Goal: Task Accomplishment & Management: Manage account settings

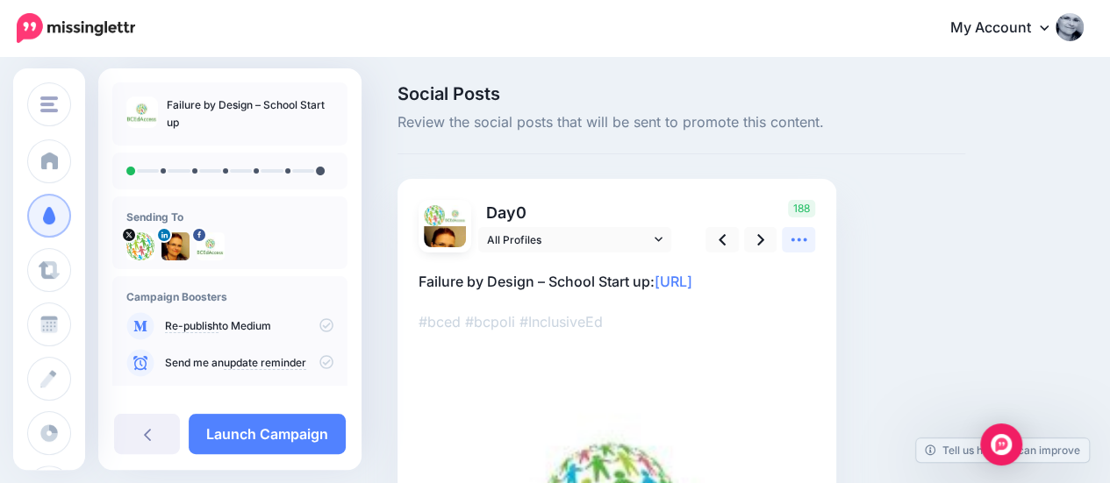
click at [811, 235] on link at bounding box center [798, 239] width 33 height 25
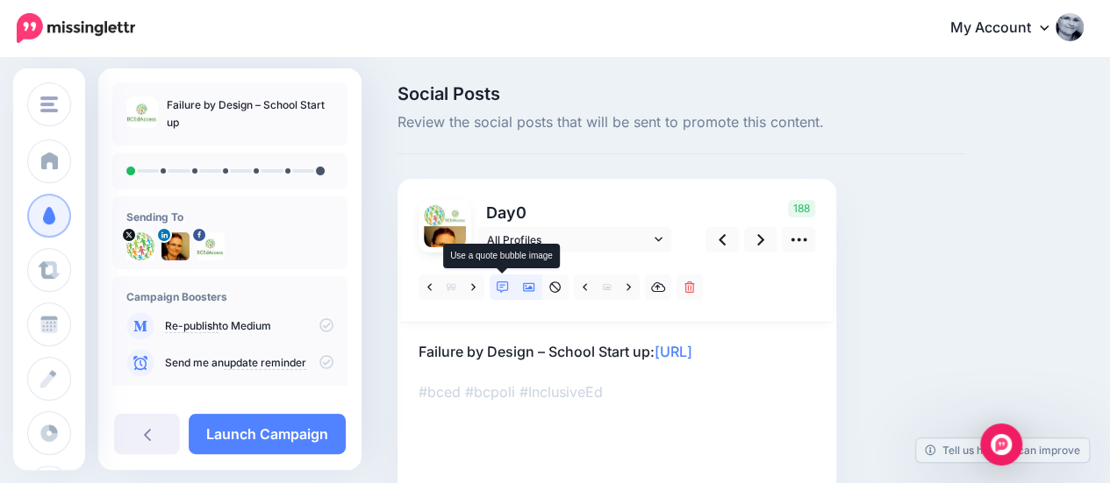
click at [501, 288] on icon at bounding box center [503, 288] width 12 height 12
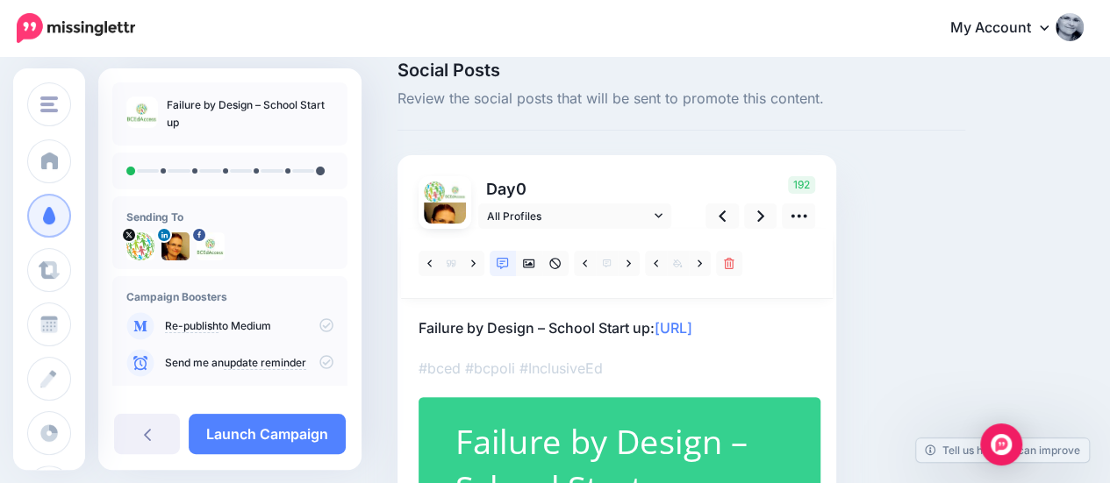
scroll to position [23, 0]
click at [626, 261] on icon at bounding box center [628, 264] width 4 height 7
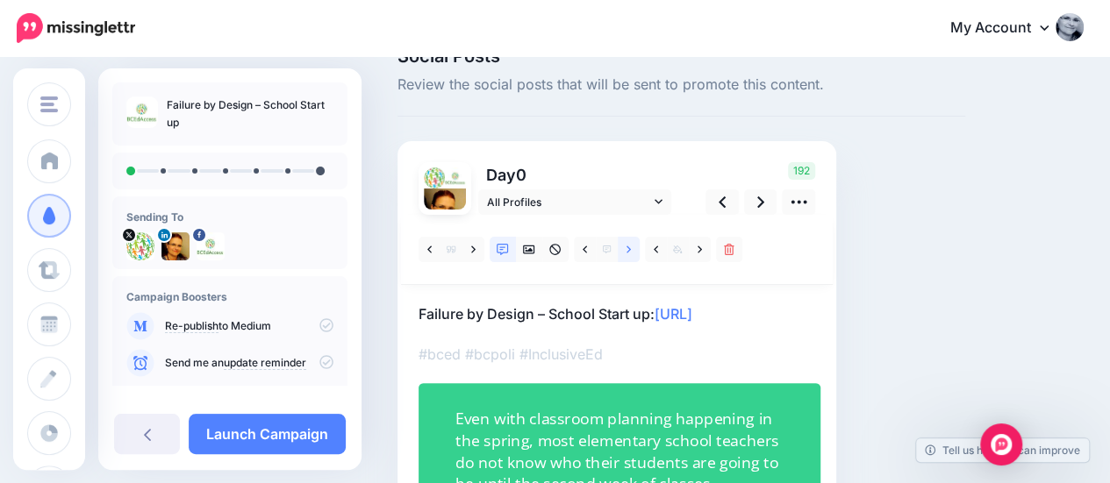
scroll to position [34, 0]
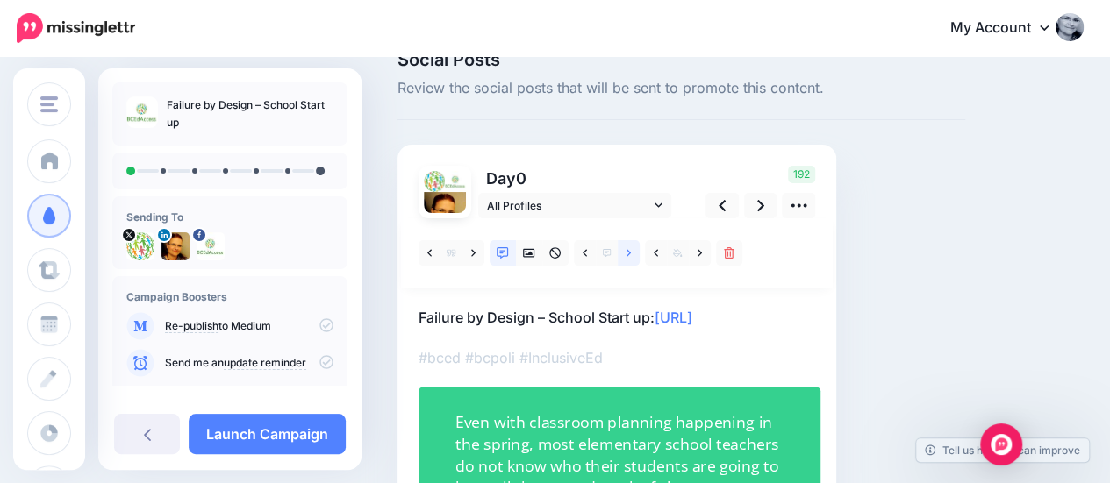
click at [628, 254] on icon at bounding box center [628, 252] width 4 height 7
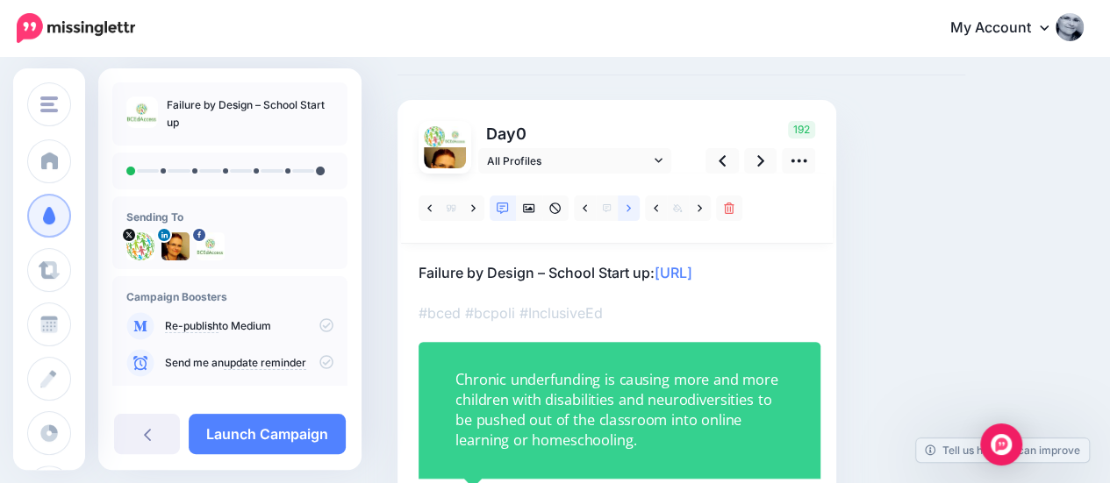
scroll to position [78, 0]
click at [626, 209] on icon at bounding box center [628, 210] width 4 height 12
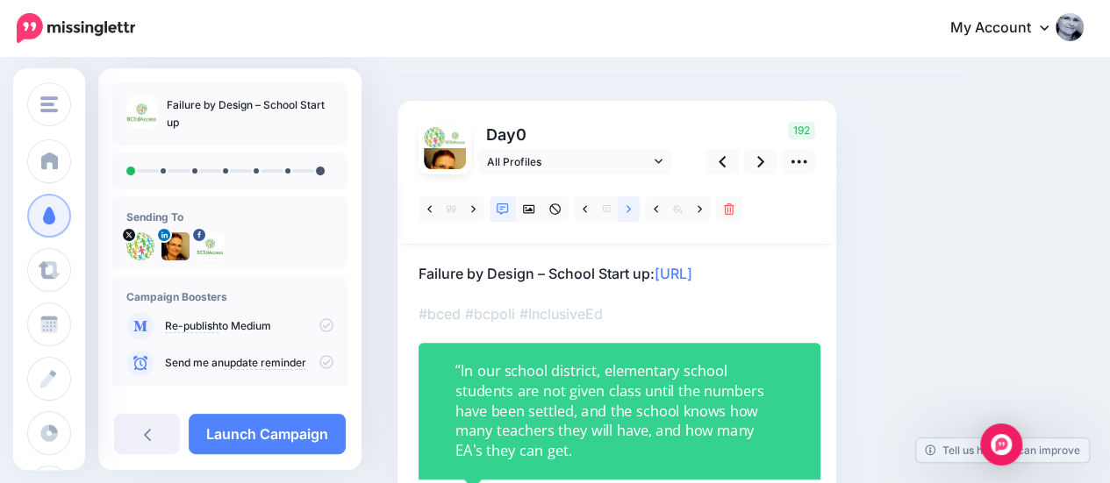
click at [626, 209] on icon at bounding box center [628, 210] width 4 height 12
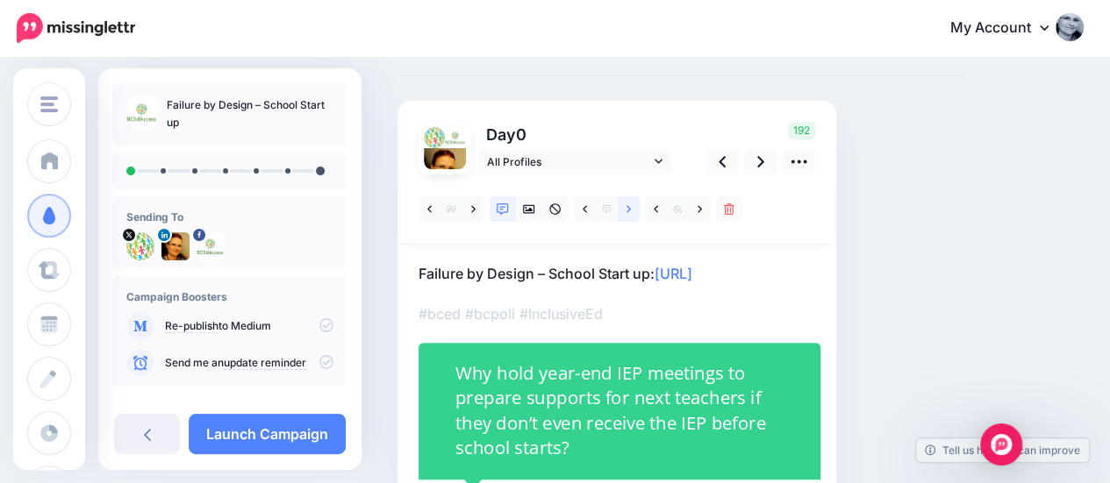
click at [626, 209] on icon at bounding box center [628, 210] width 4 height 12
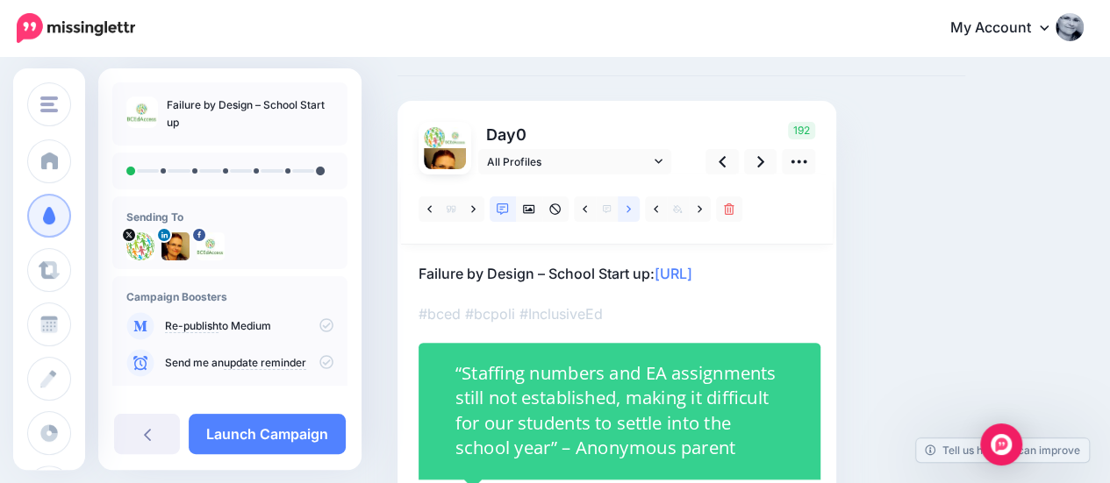
click at [626, 209] on icon at bounding box center [628, 210] width 4 height 12
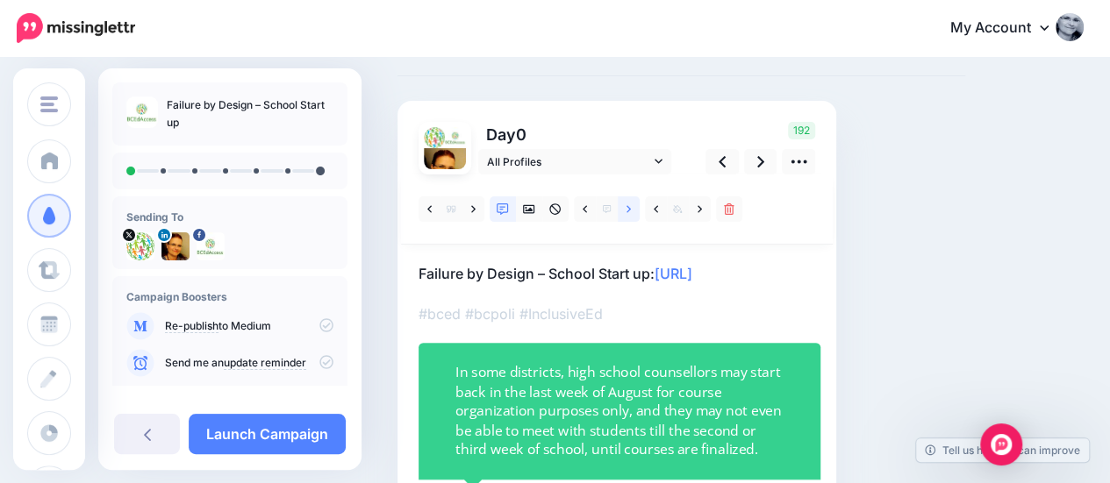
click at [626, 209] on icon at bounding box center [628, 210] width 4 height 12
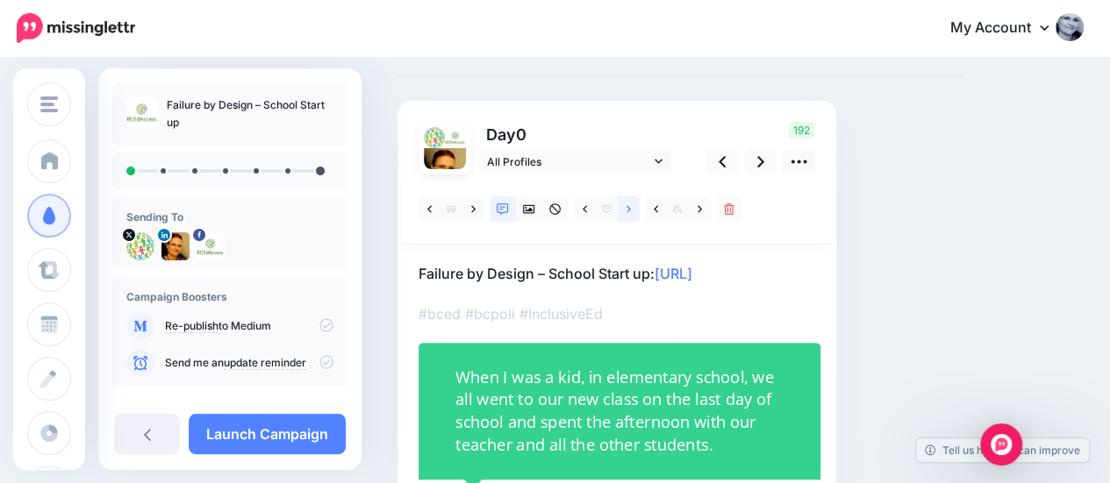
click at [626, 209] on icon at bounding box center [628, 210] width 4 height 12
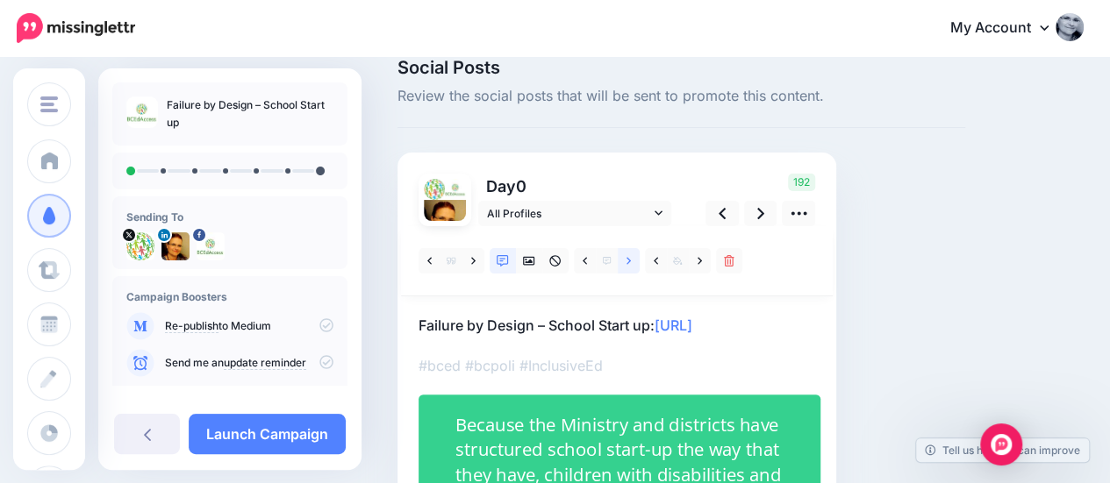
scroll to position [25, 0]
click at [630, 257] on icon at bounding box center [628, 262] width 4 height 12
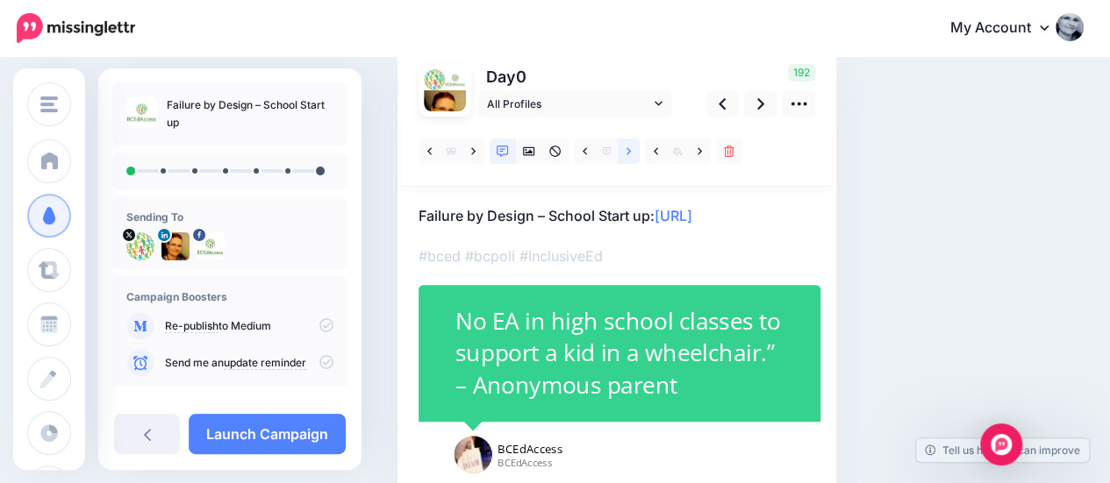
scroll to position [135, 0]
click at [633, 160] on link at bounding box center [629, 151] width 22 height 25
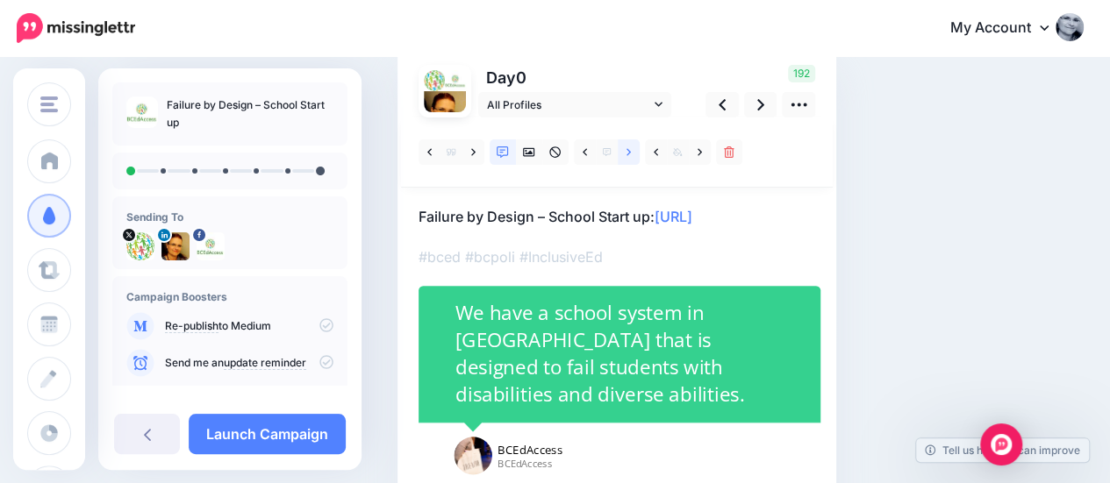
click at [633, 160] on link at bounding box center [629, 151] width 22 height 25
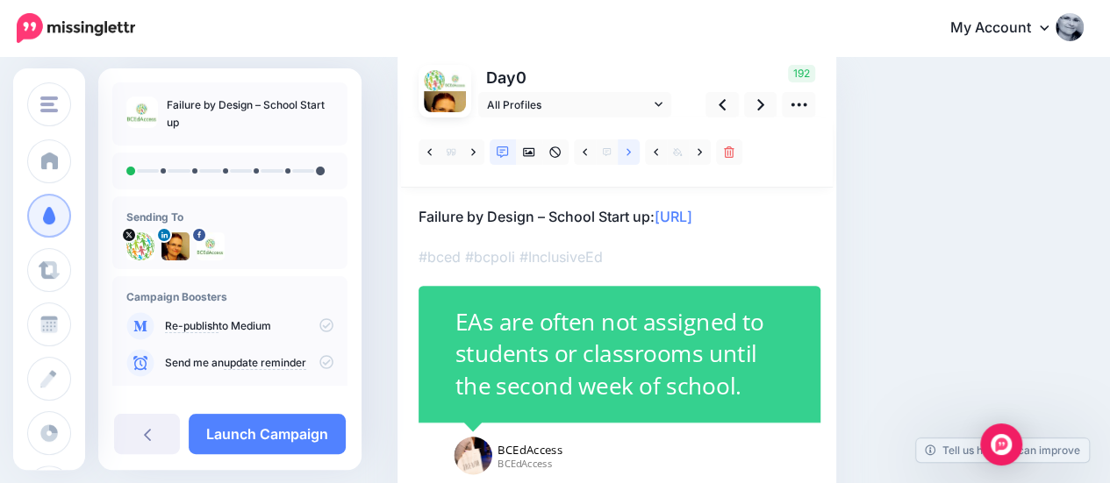
click at [633, 160] on link at bounding box center [629, 151] width 22 height 25
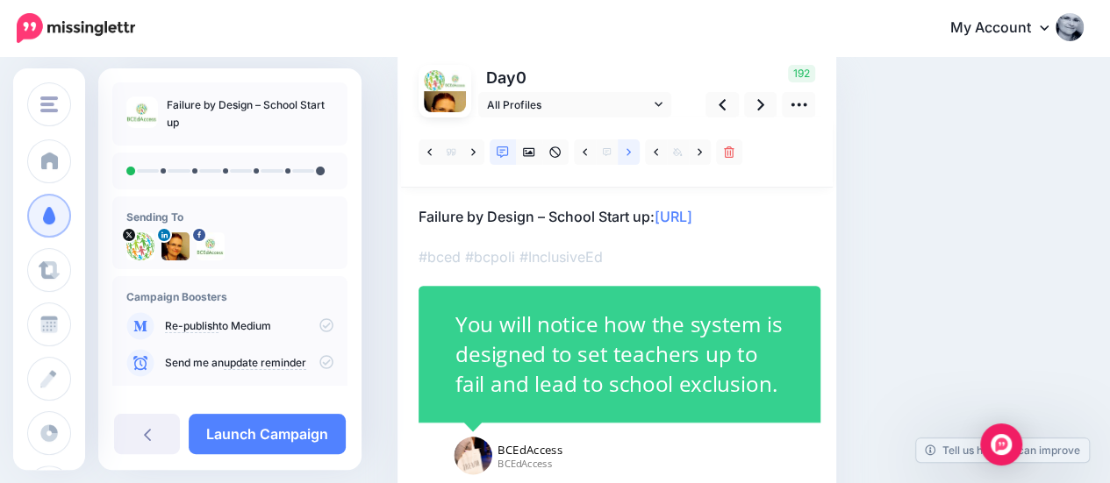
click at [633, 160] on link at bounding box center [629, 151] width 22 height 25
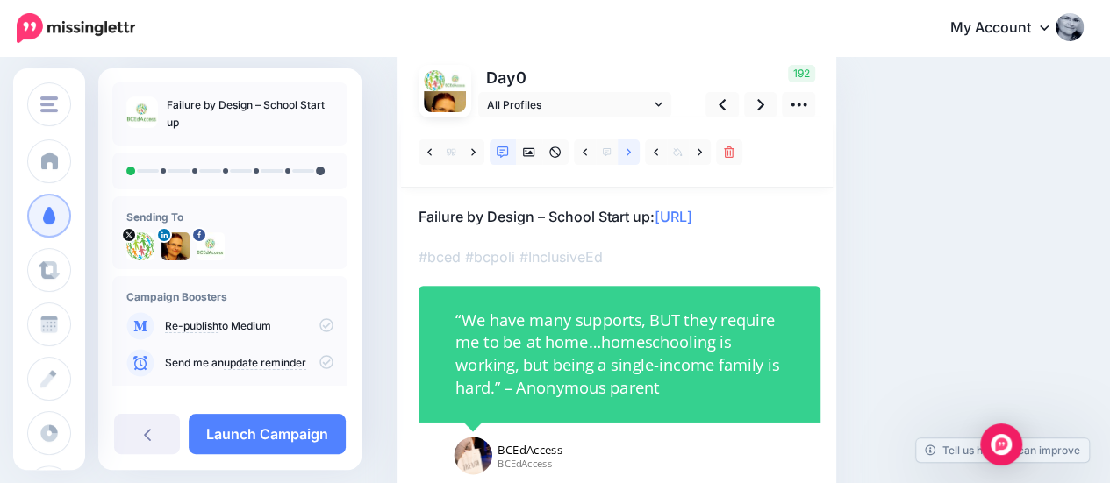
click at [633, 160] on link at bounding box center [629, 151] width 22 height 25
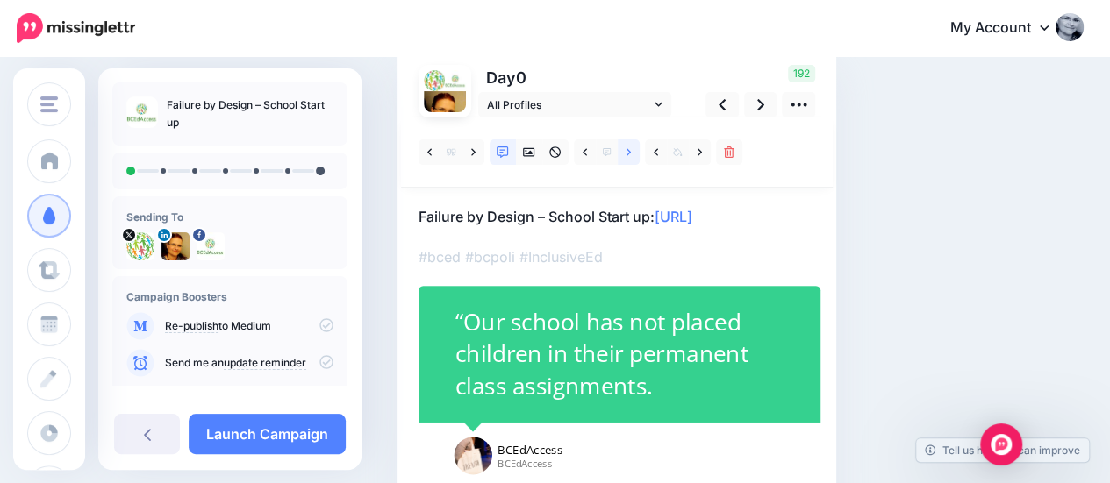
click at [633, 160] on link at bounding box center [629, 151] width 22 height 25
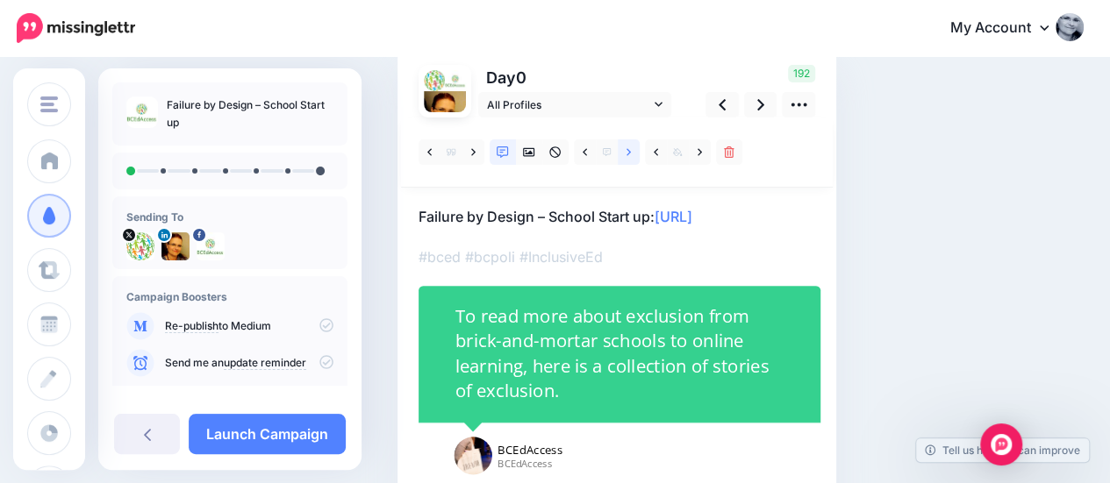
click at [633, 160] on link at bounding box center [629, 151] width 22 height 25
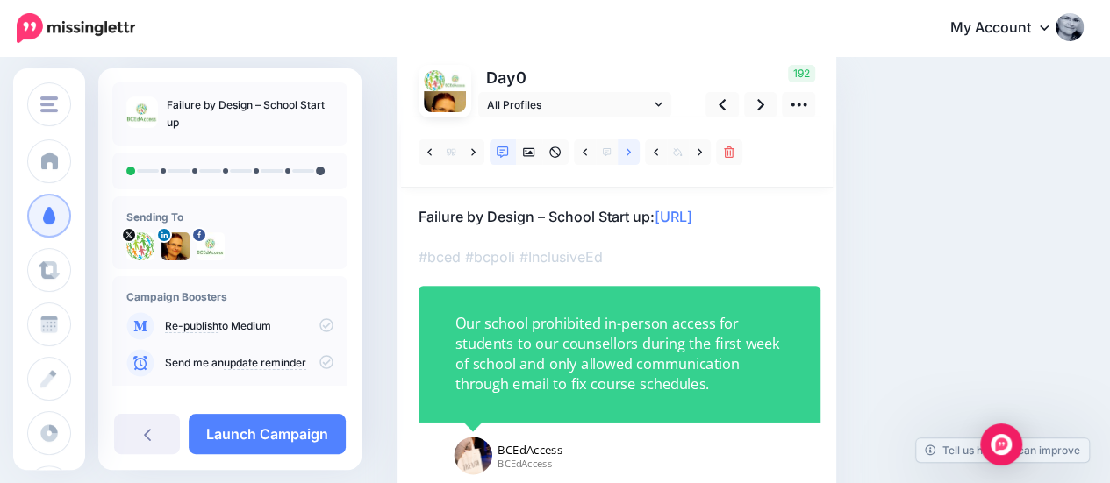
click at [633, 160] on link at bounding box center [629, 151] width 22 height 25
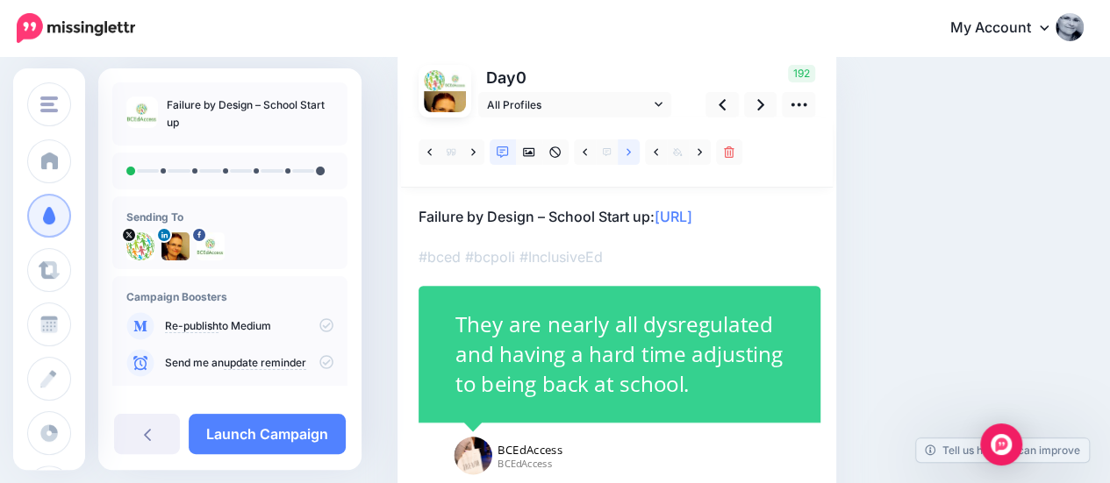
click at [633, 160] on link at bounding box center [629, 151] width 22 height 25
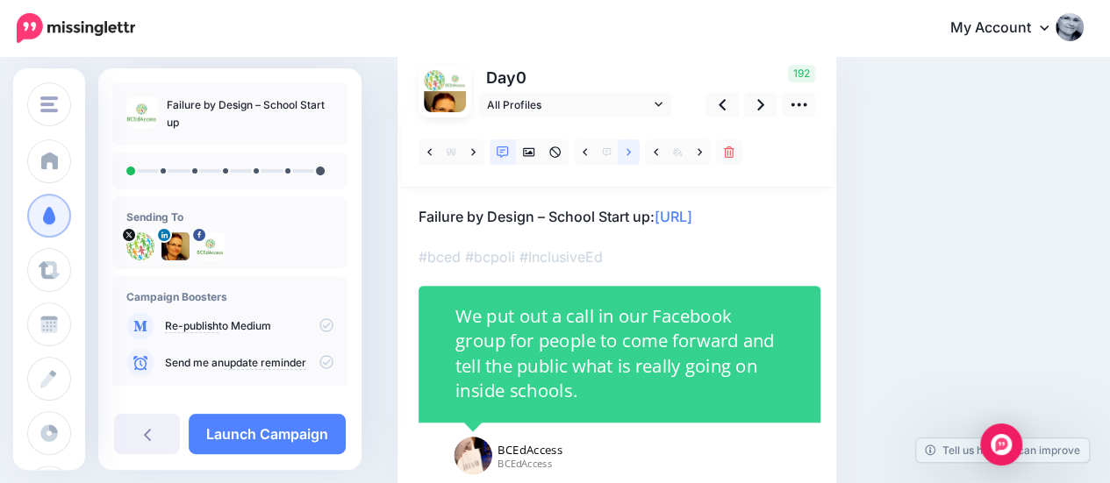
click at [633, 160] on link at bounding box center [629, 151] width 22 height 25
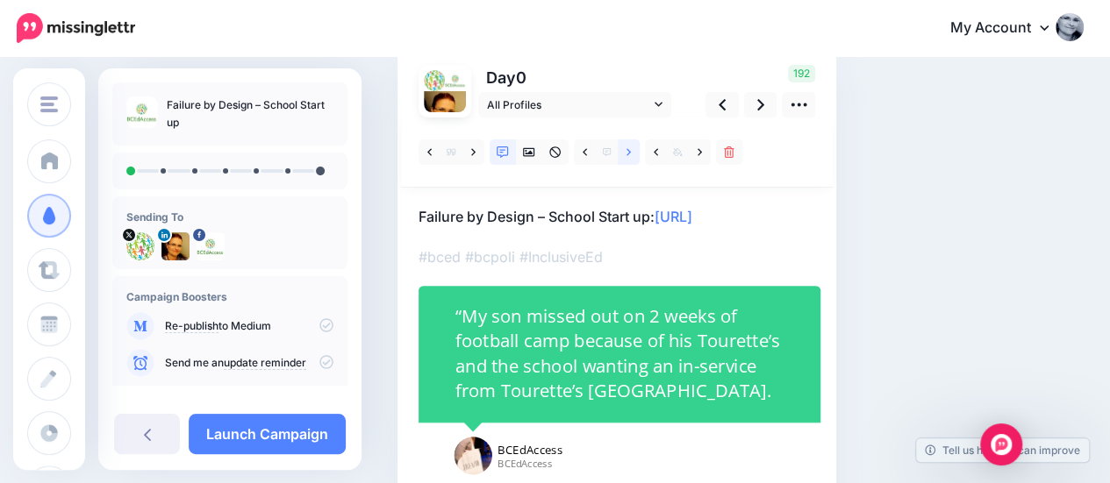
click at [633, 160] on link at bounding box center [629, 151] width 22 height 25
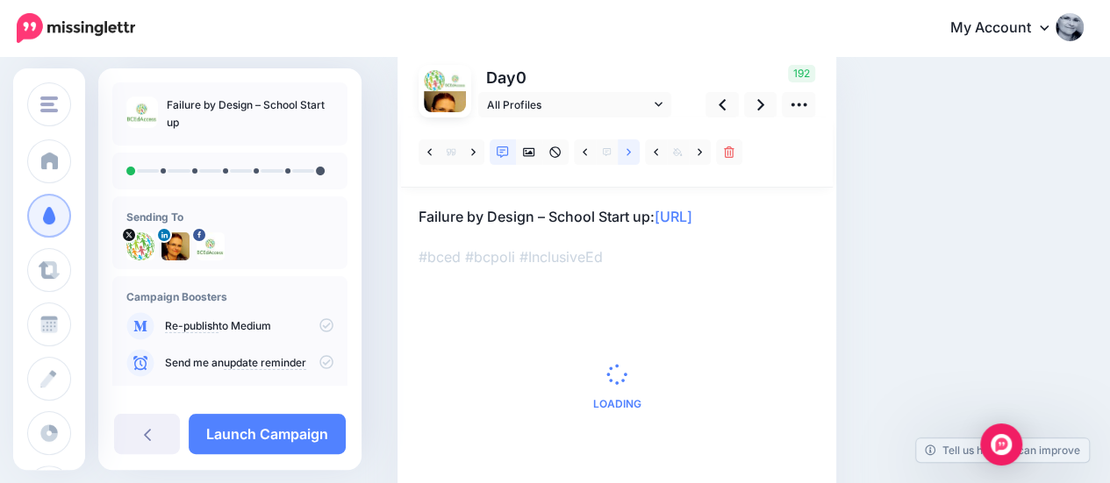
click at [633, 160] on link at bounding box center [629, 151] width 22 height 25
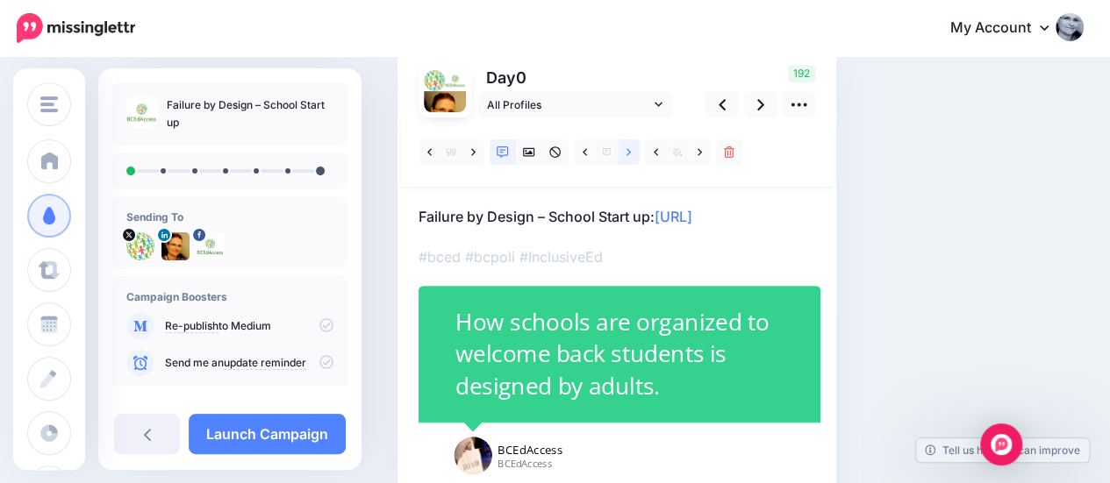
click at [633, 160] on link at bounding box center [629, 151] width 22 height 25
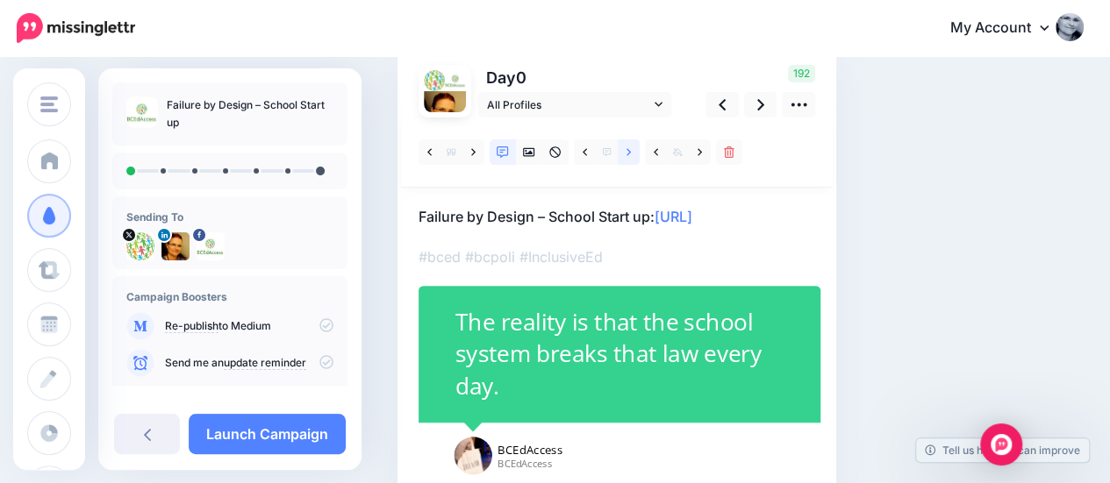
click at [633, 160] on link at bounding box center [629, 151] width 22 height 25
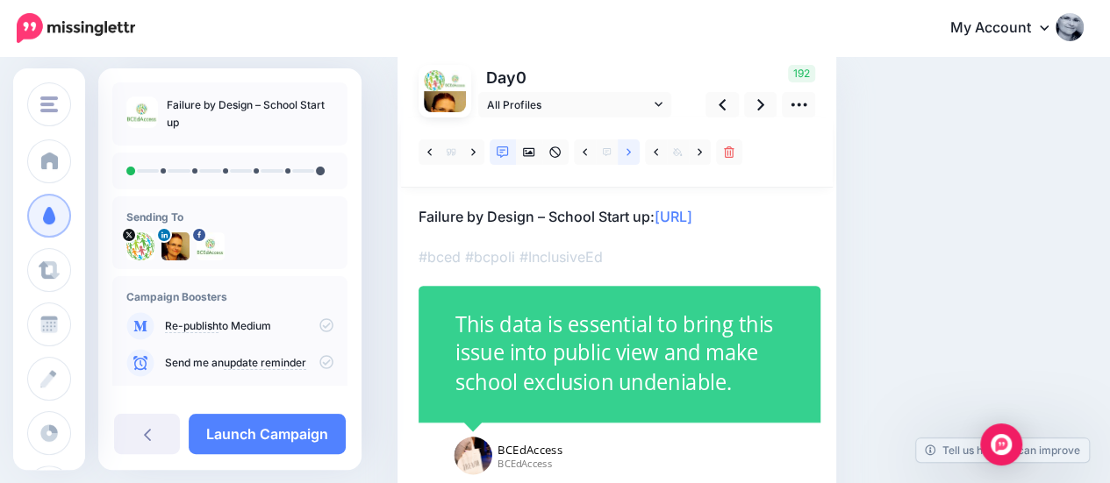
click at [633, 160] on link at bounding box center [629, 151] width 22 height 25
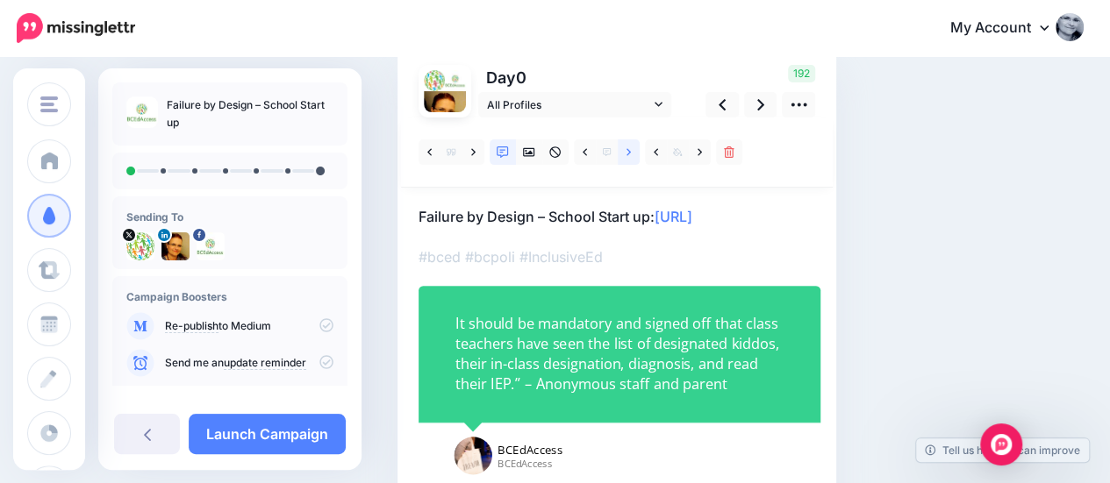
click at [633, 160] on link at bounding box center [629, 151] width 22 height 25
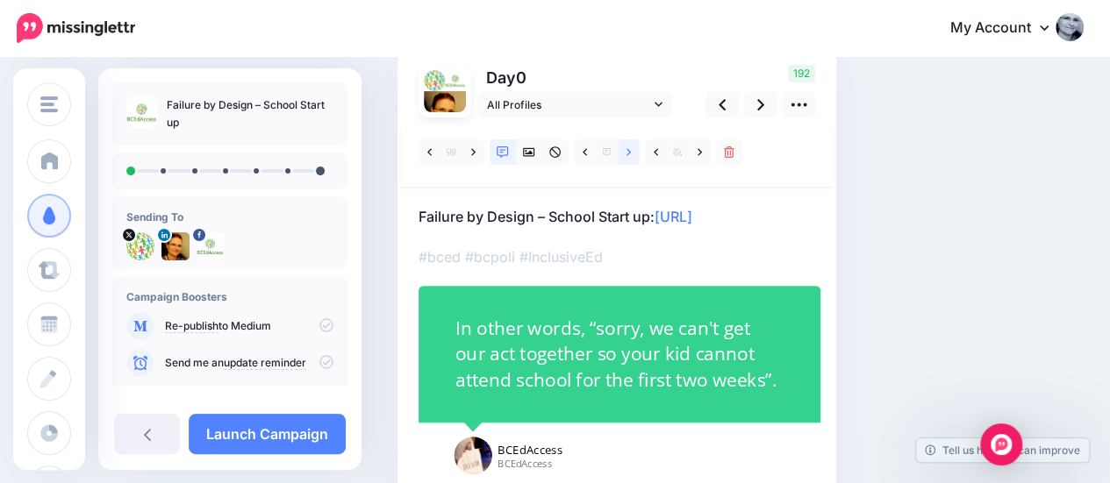
click at [633, 160] on link at bounding box center [629, 151] width 22 height 25
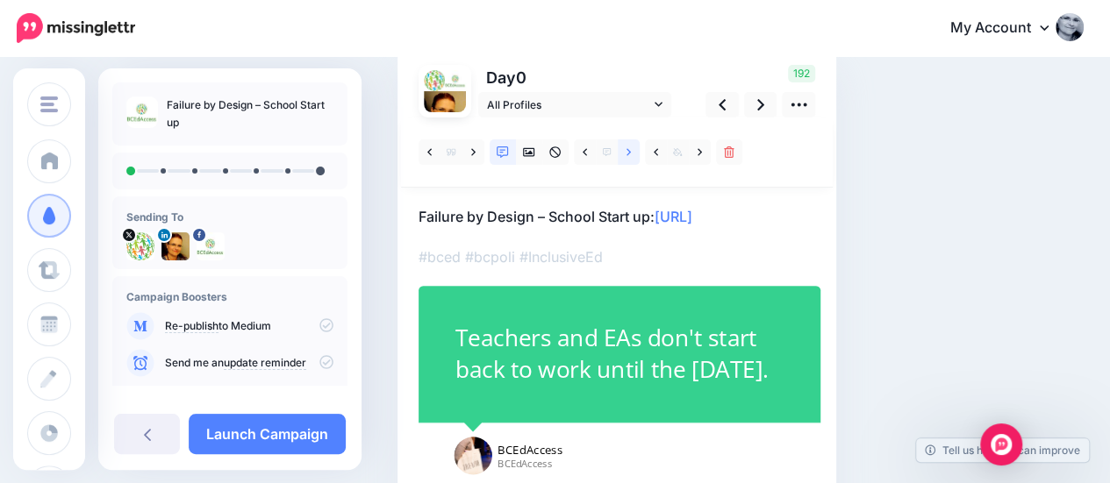
click at [623, 157] on link at bounding box center [629, 151] width 22 height 25
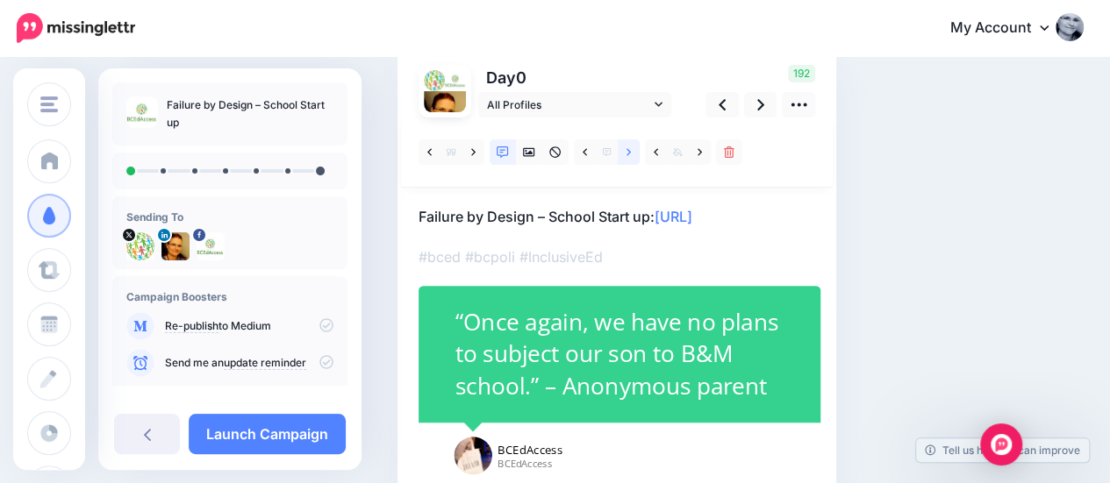
click at [623, 157] on link at bounding box center [629, 151] width 22 height 25
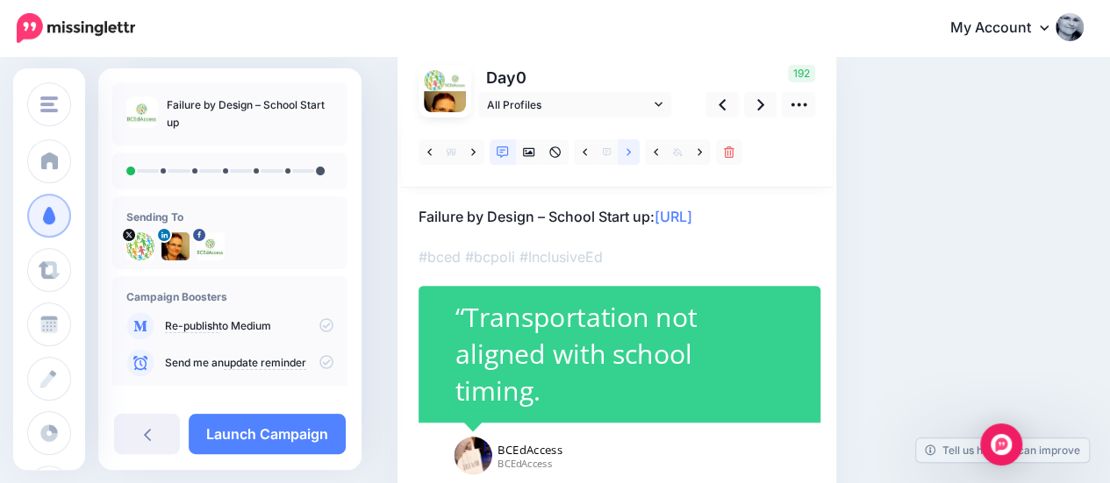
click at [623, 157] on link at bounding box center [629, 151] width 22 height 25
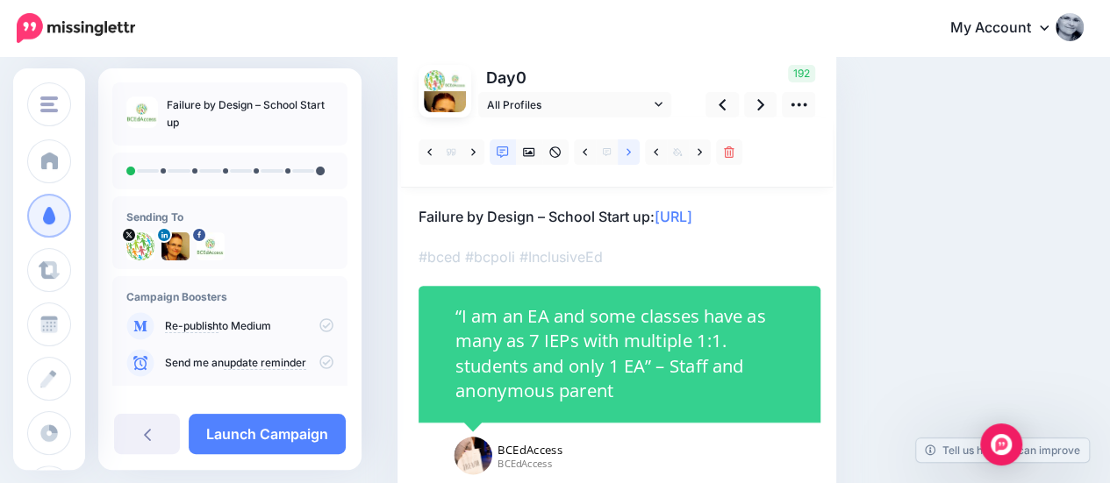
click at [623, 157] on link at bounding box center [629, 151] width 22 height 25
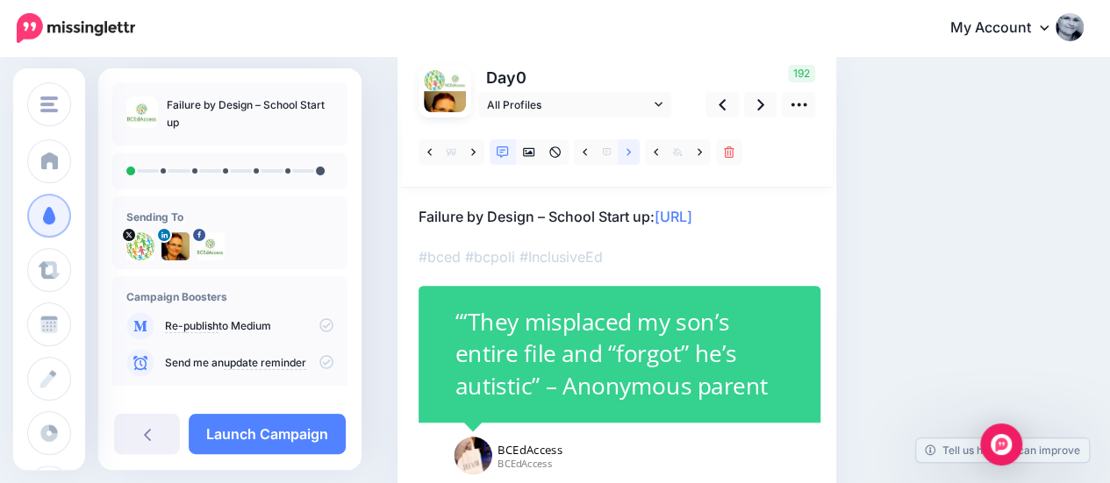
click at [623, 157] on link at bounding box center [629, 151] width 22 height 25
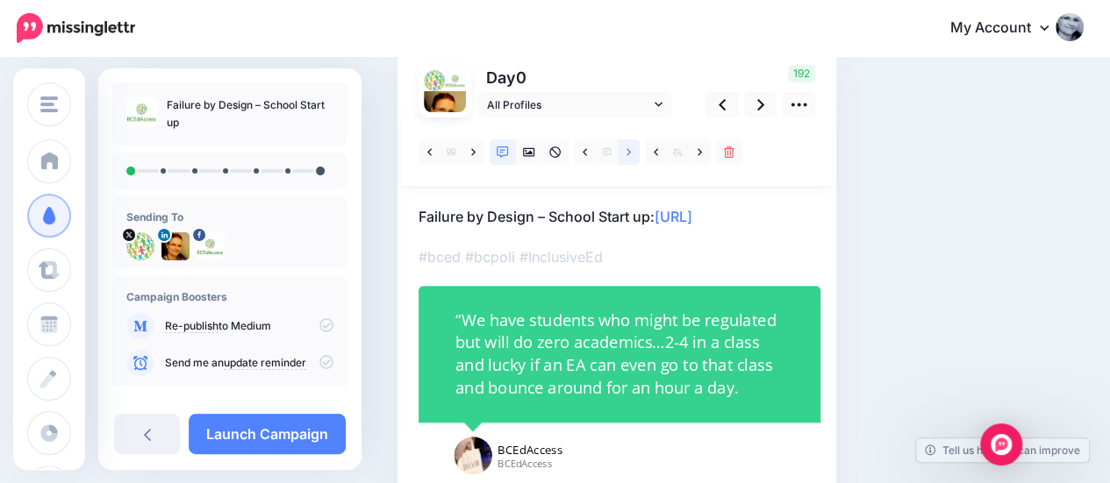
click at [623, 157] on link at bounding box center [629, 151] width 22 height 25
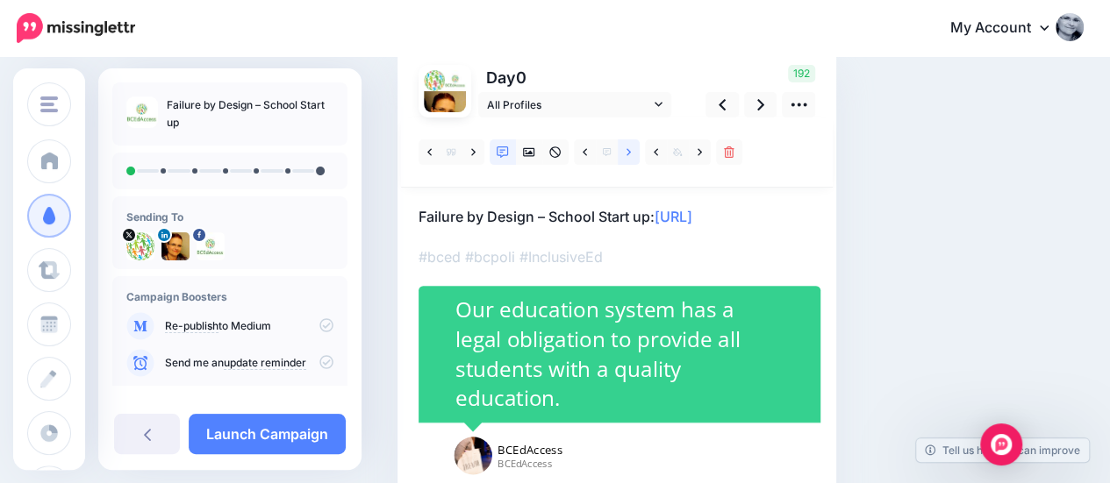
click at [623, 157] on link at bounding box center [629, 151] width 22 height 25
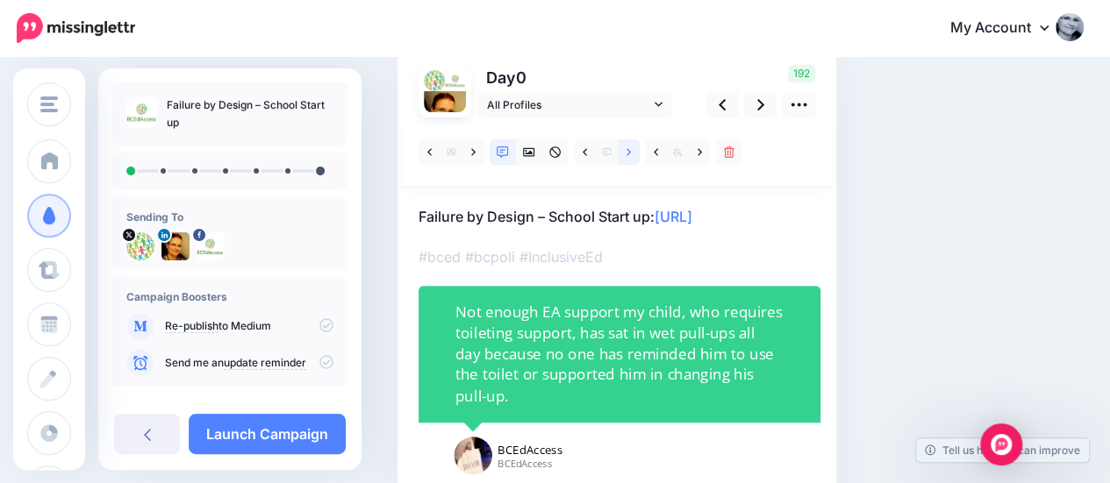
click at [623, 157] on link at bounding box center [629, 151] width 22 height 25
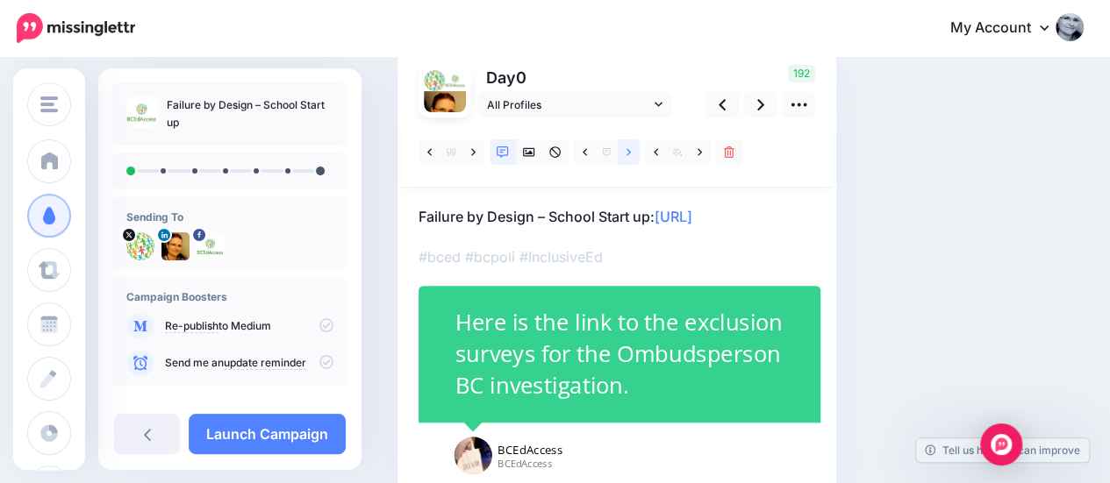
click at [623, 157] on link at bounding box center [629, 151] width 22 height 25
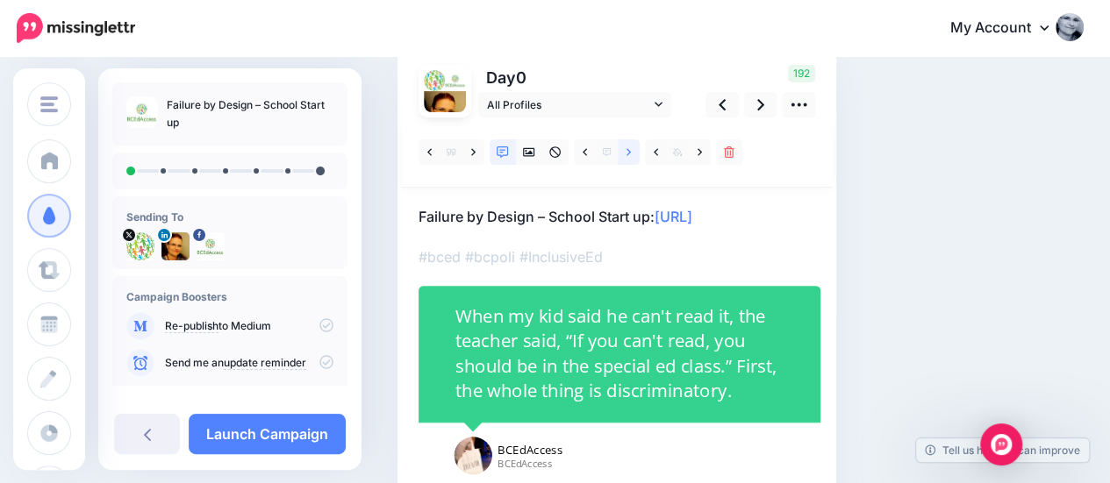
click at [623, 157] on link at bounding box center [629, 151] width 22 height 25
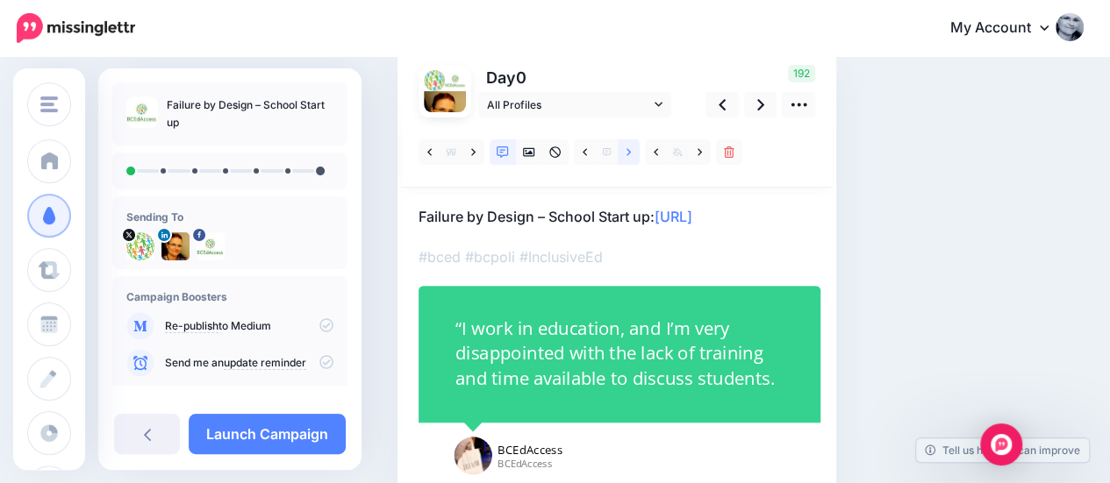
click at [623, 157] on link at bounding box center [629, 151] width 22 height 25
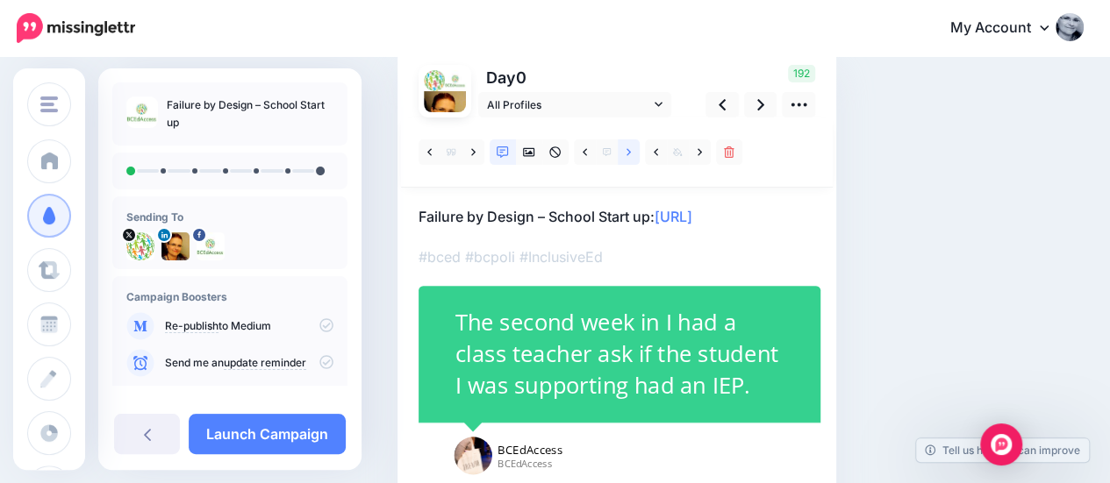
click at [623, 157] on link at bounding box center [629, 151] width 22 height 25
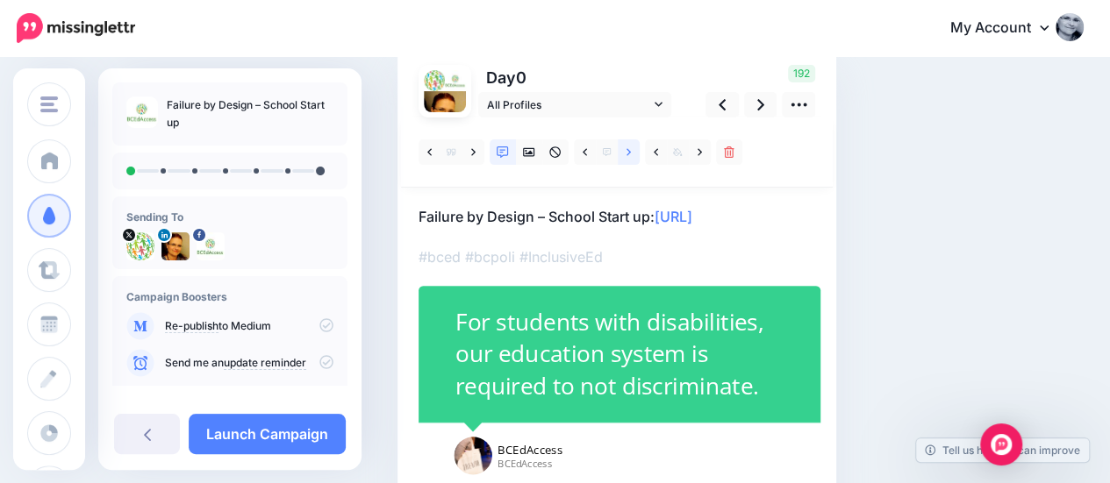
click at [623, 157] on link at bounding box center [629, 151] width 22 height 25
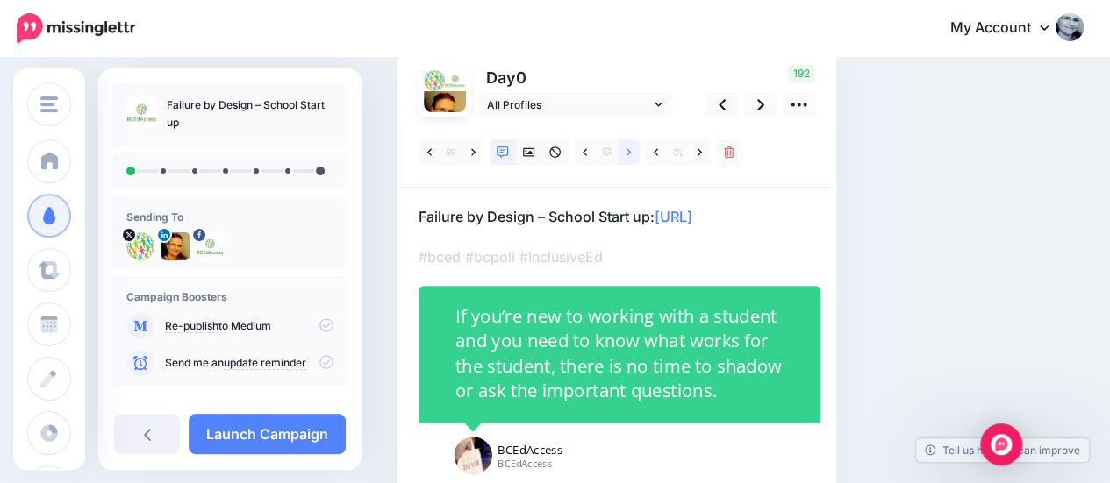
click at [623, 157] on link at bounding box center [629, 151] width 22 height 25
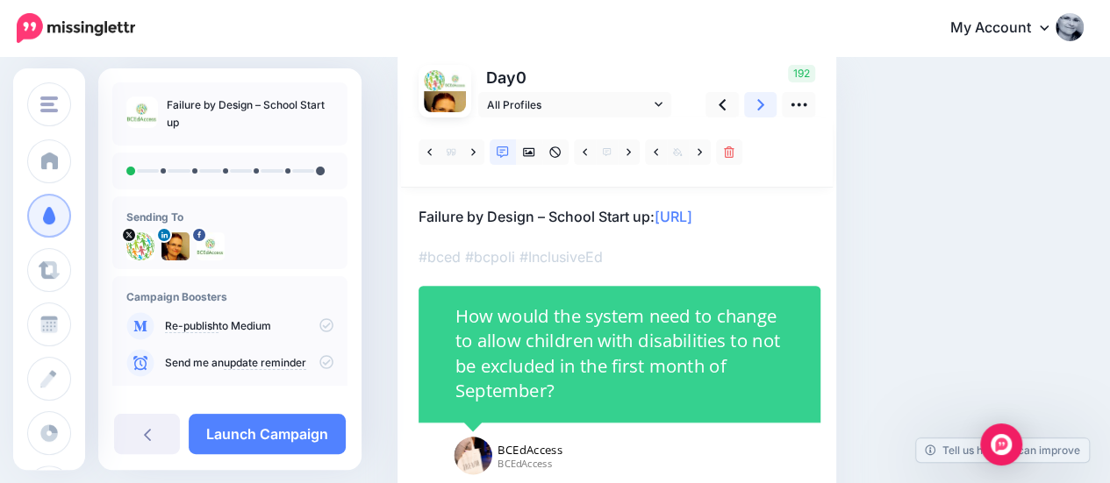
click at [765, 105] on link at bounding box center [760, 104] width 33 height 25
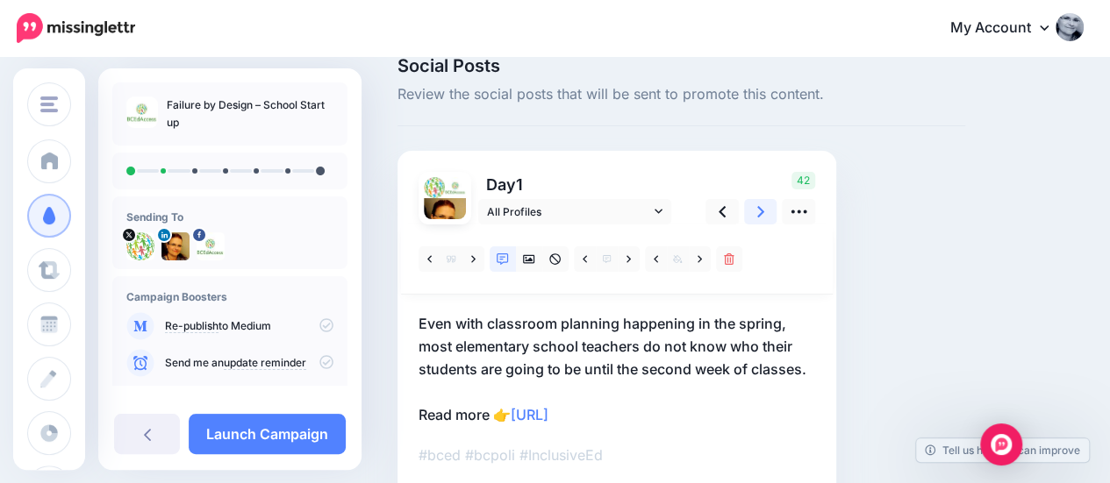
scroll to position [0, 0]
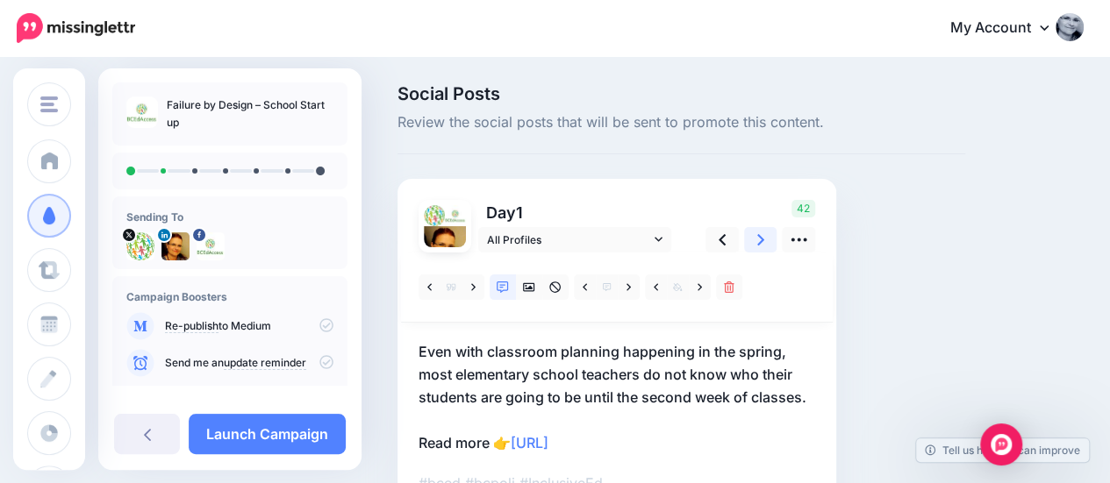
click at [769, 234] on link at bounding box center [760, 239] width 33 height 25
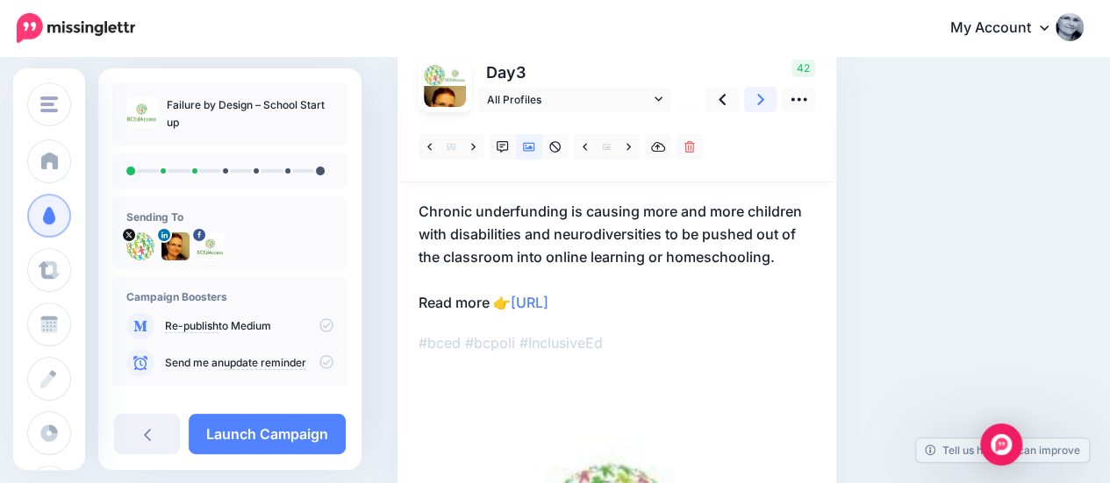
scroll to position [139, 0]
click at [502, 145] on icon at bounding box center [503, 148] width 12 height 12
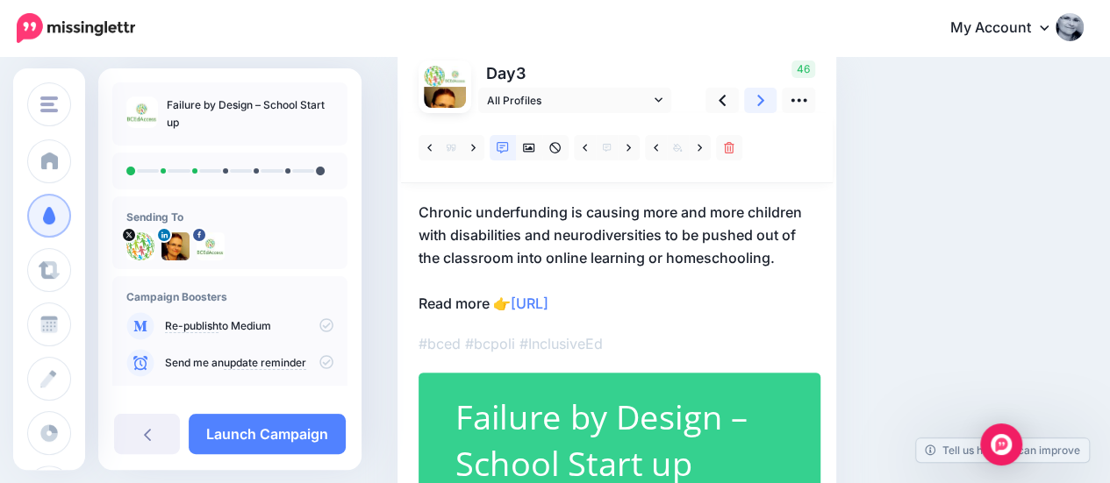
click at [761, 101] on icon at bounding box center [760, 100] width 7 height 11
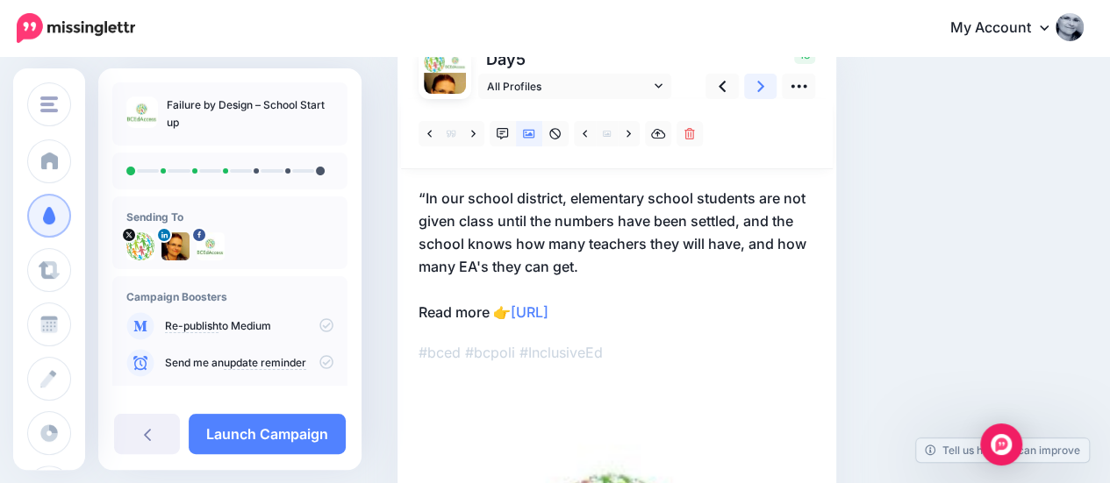
scroll to position [151, 0]
click at [760, 85] on icon at bounding box center [760, 88] width 7 height 11
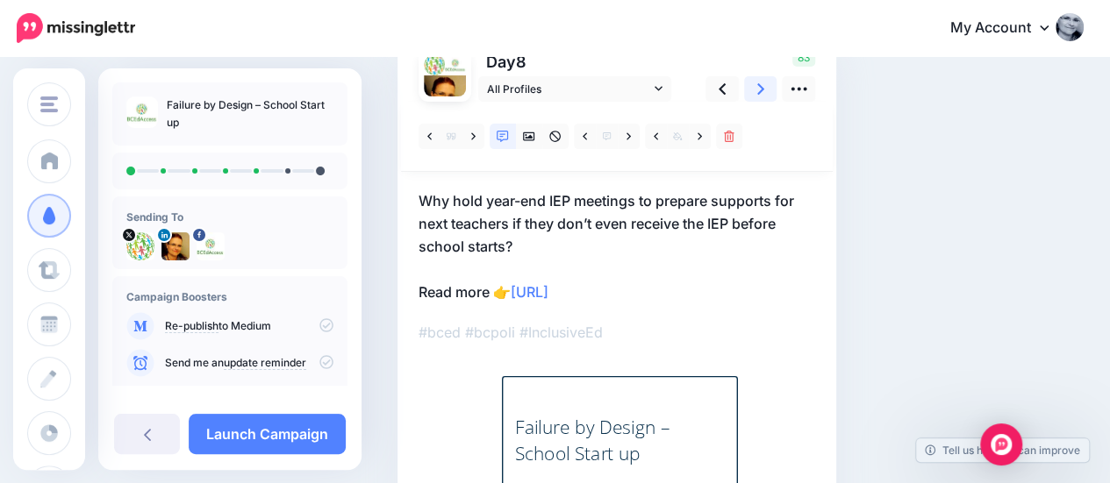
click at [766, 99] on link at bounding box center [760, 88] width 33 height 25
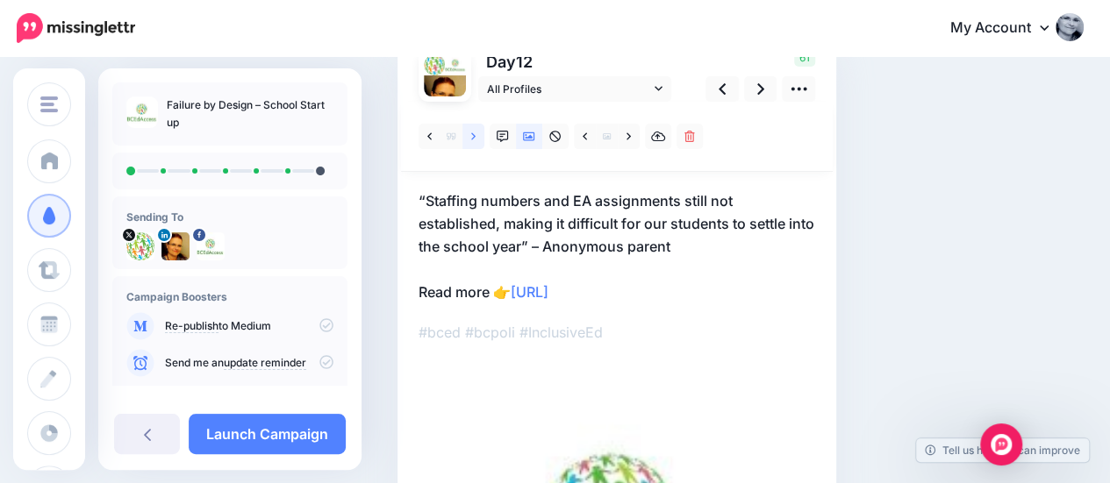
click at [466, 133] on link at bounding box center [473, 136] width 22 height 25
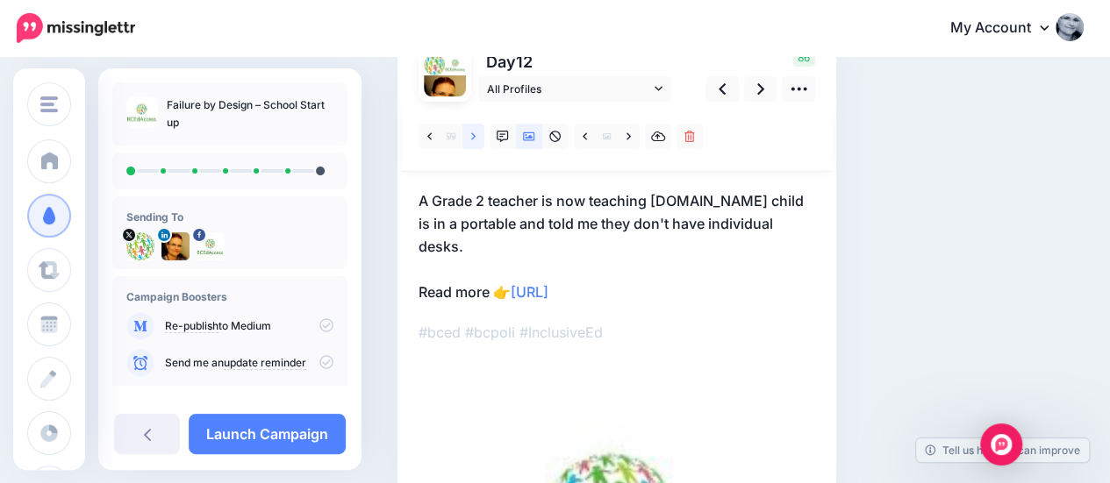
click at [479, 139] on link at bounding box center [473, 136] width 22 height 25
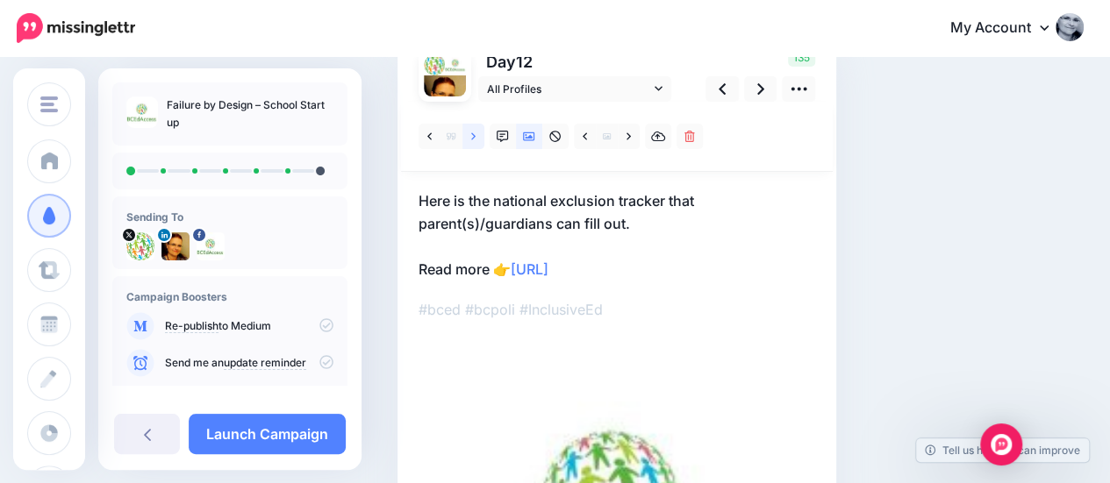
click at [479, 139] on link at bounding box center [473, 136] width 22 height 25
click at [476, 138] on link at bounding box center [473, 136] width 22 height 25
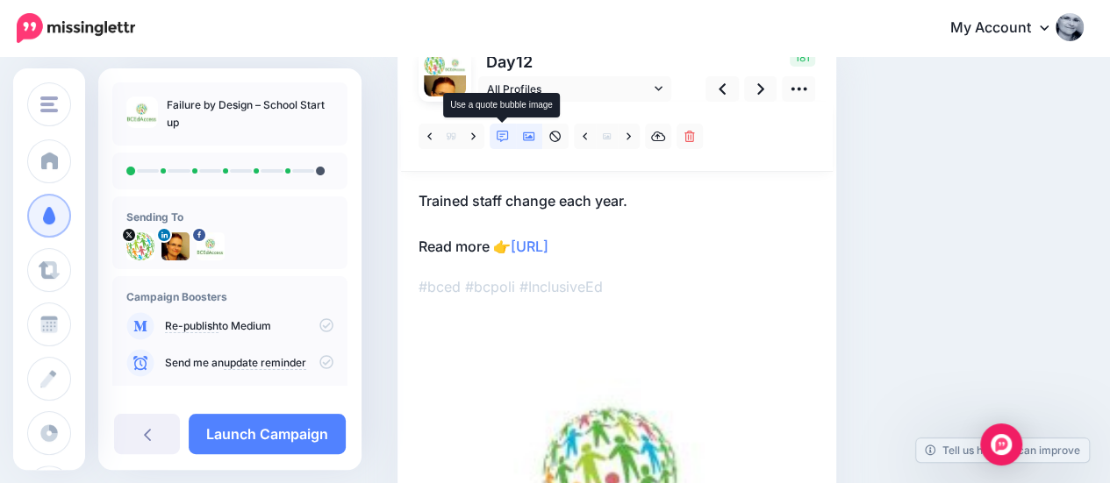
click at [502, 132] on icon at bounding box center [503, 137] width 12 height 12
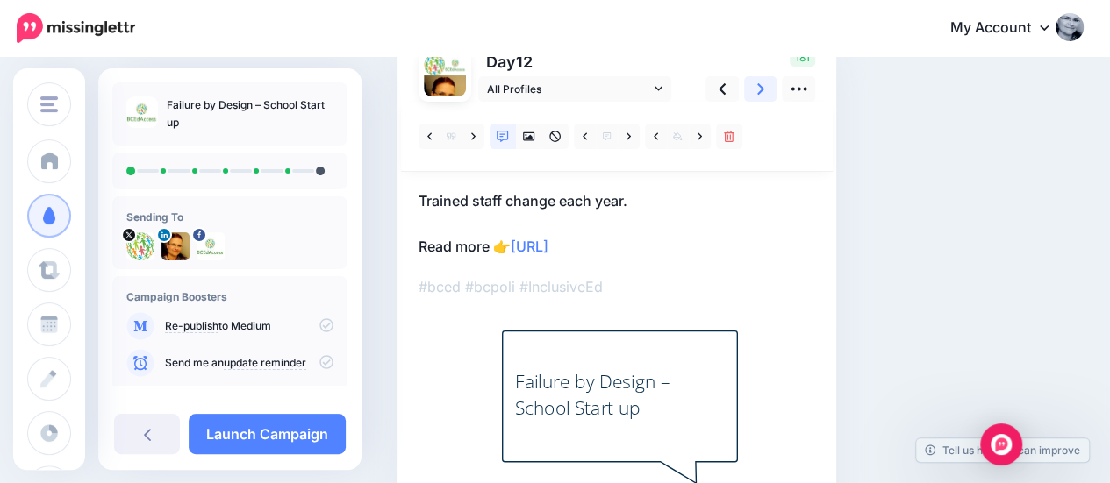
click at [759, 92] on icon at bounding box center [760, 88] width 7 height 11
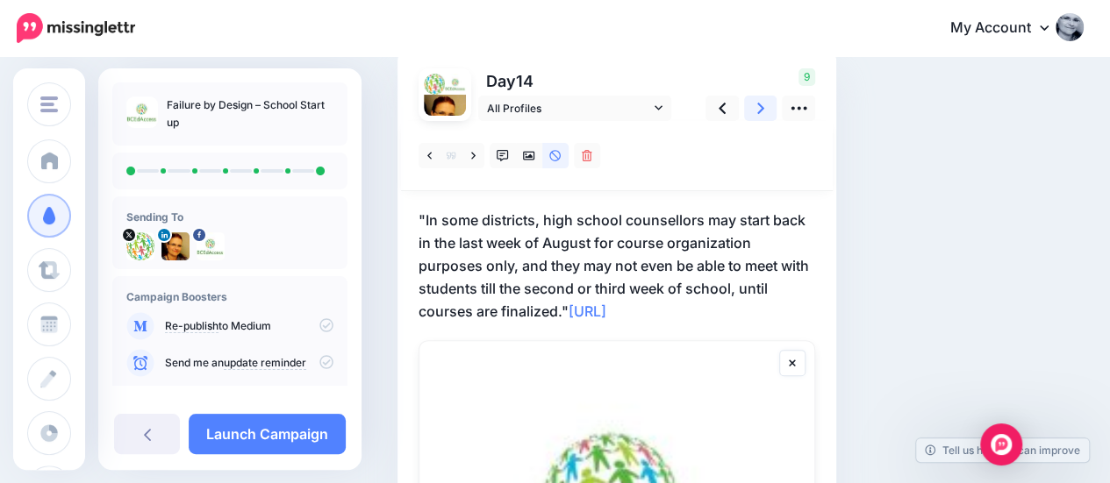
scroll to position [131, 0]
click at [503, 157] on icon at bounding box center [503, 157] width 12 height 12
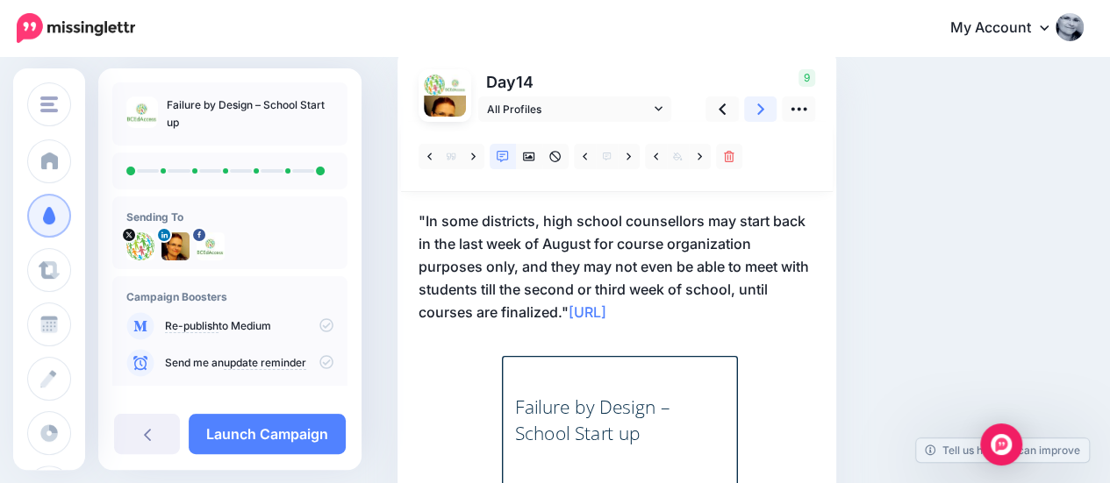
click at [758, 113] on icon at bounding box center [760, 109] width 7 height 11
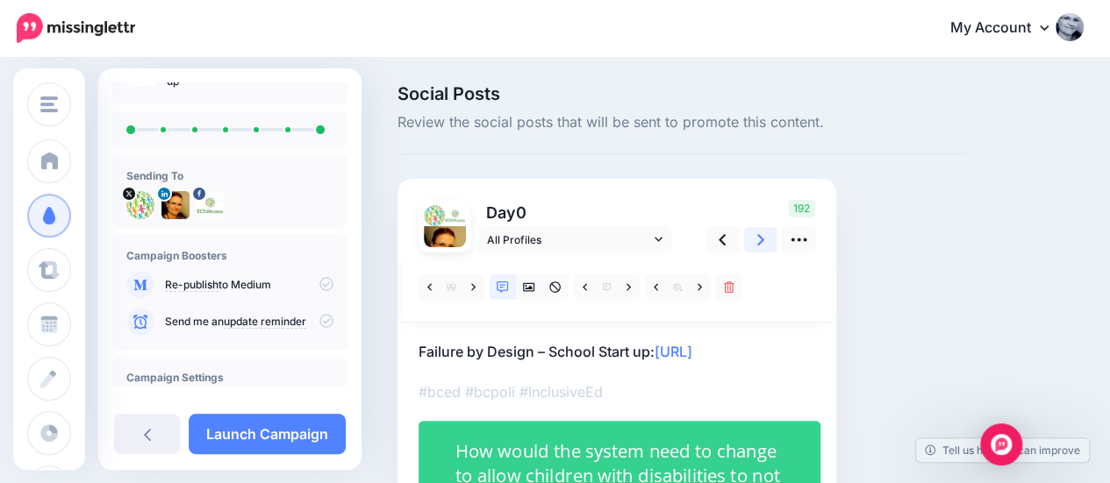
scroll to position [42, 0]
click at [319, 325] on icon at bounding box center [326, 320] width 14 height 14
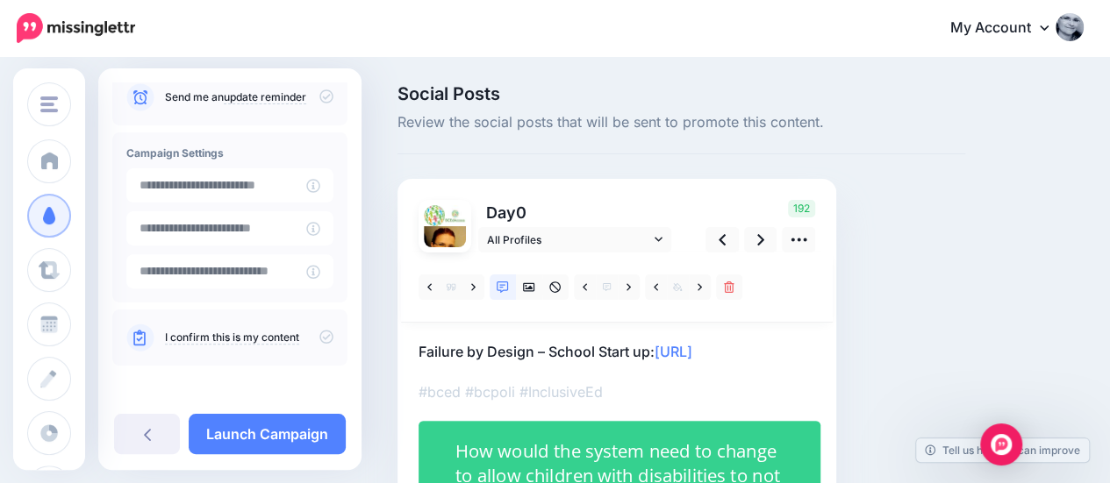
scroll to position [79, 0]
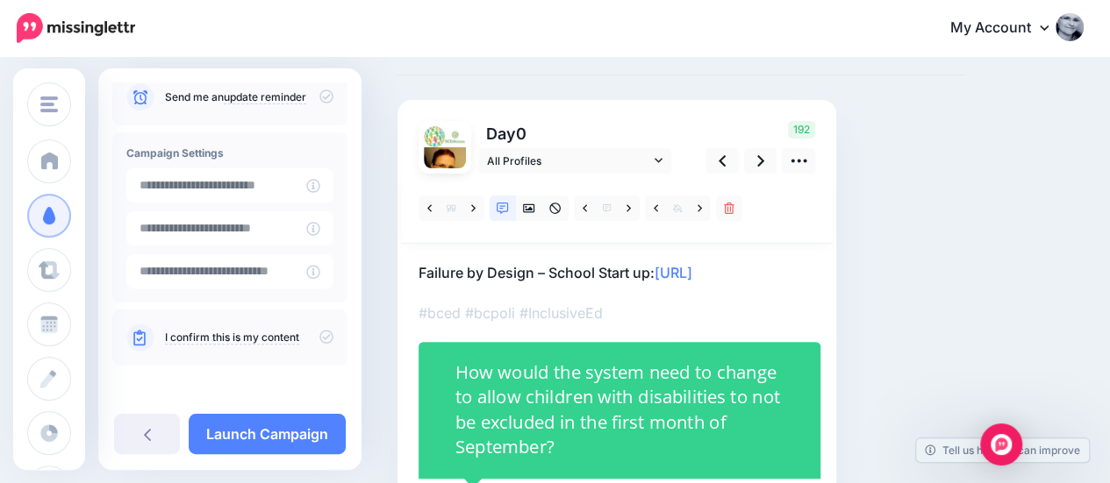
click at [319, 334] on icon at bounding box center [326, 337] width 14 height 14
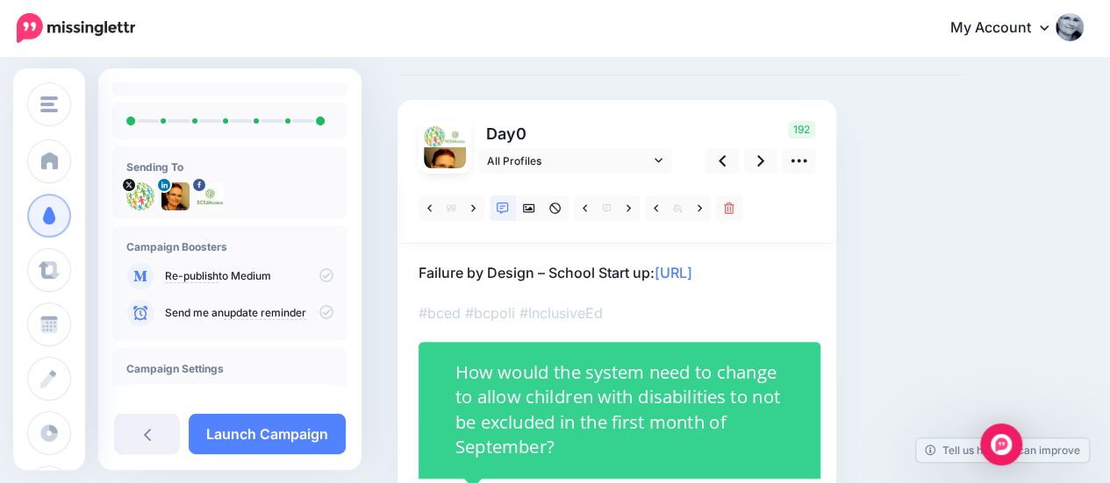
scroll to position [46, 0]
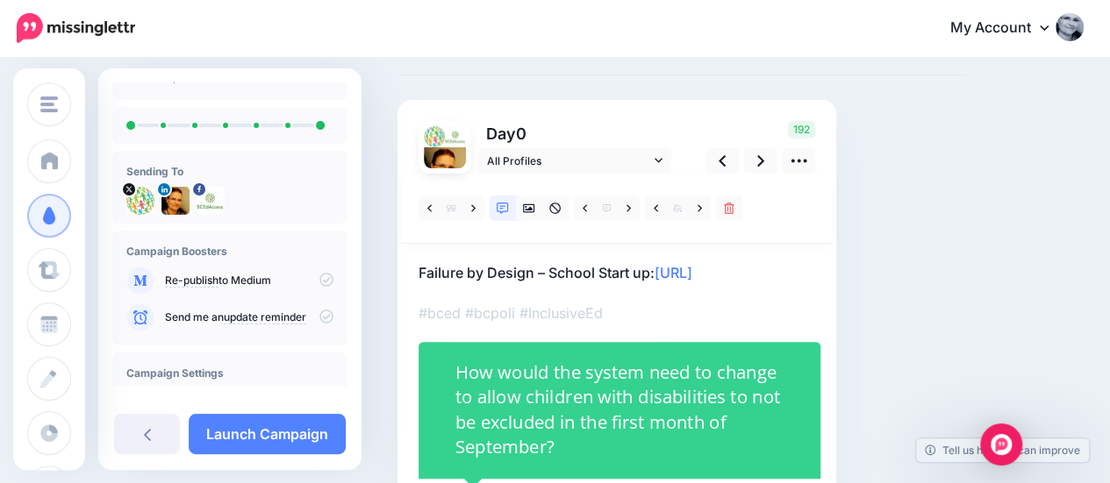
click at [319, 317] on icon at bounding box center [326, 317] width 14 height 14
click at [265, 424] on link "Launch Campaign" at bounding box center [267, 434] width 157 height 40
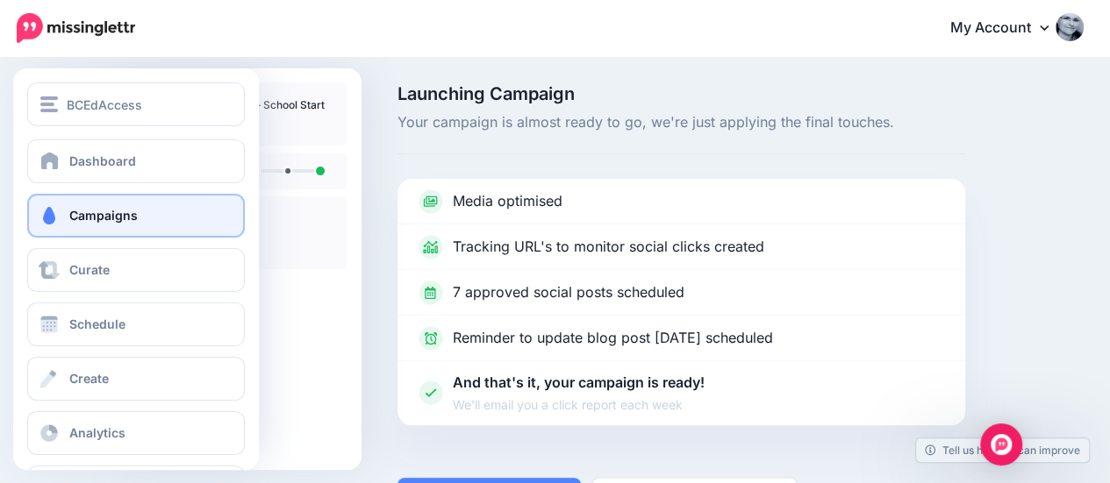
click at [78, 216] on span "Campaigns" at bounding box center [103, 215] width 68 height 15
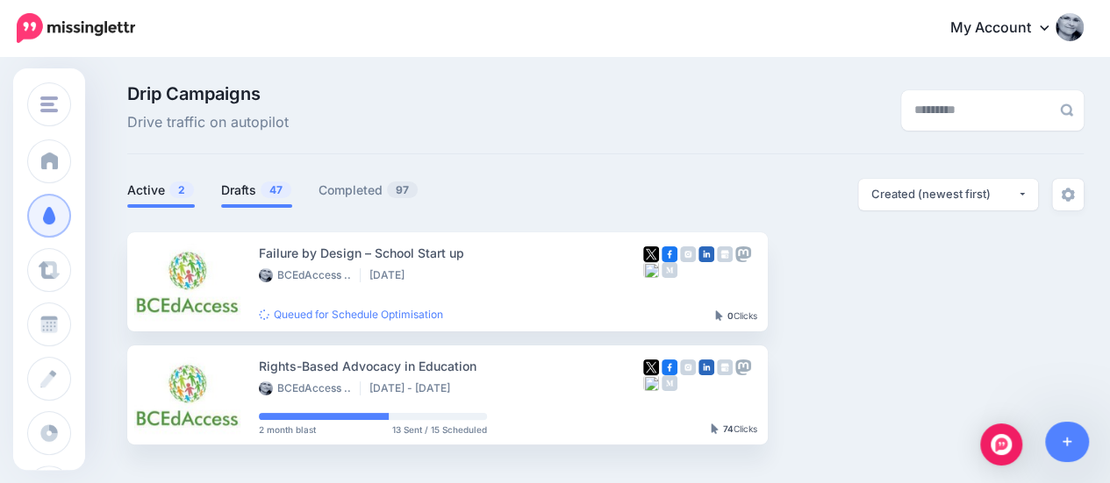
click at [230, 191] on link "Drafts 47" at bounding box center [256, 190] width 71 height 21
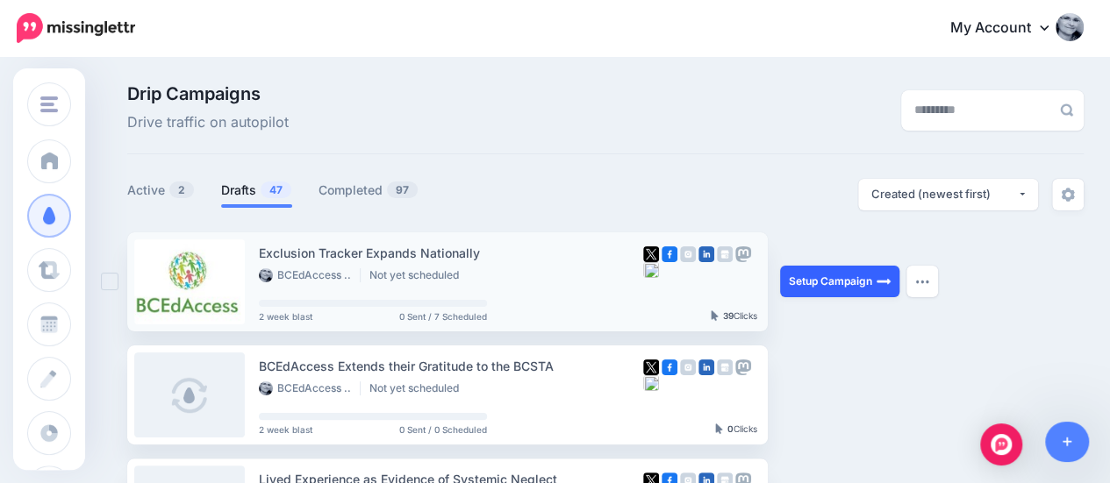
click at [840, 276] on link "Setup Campaign" at bounding box center [839, 282] width 119 height 32
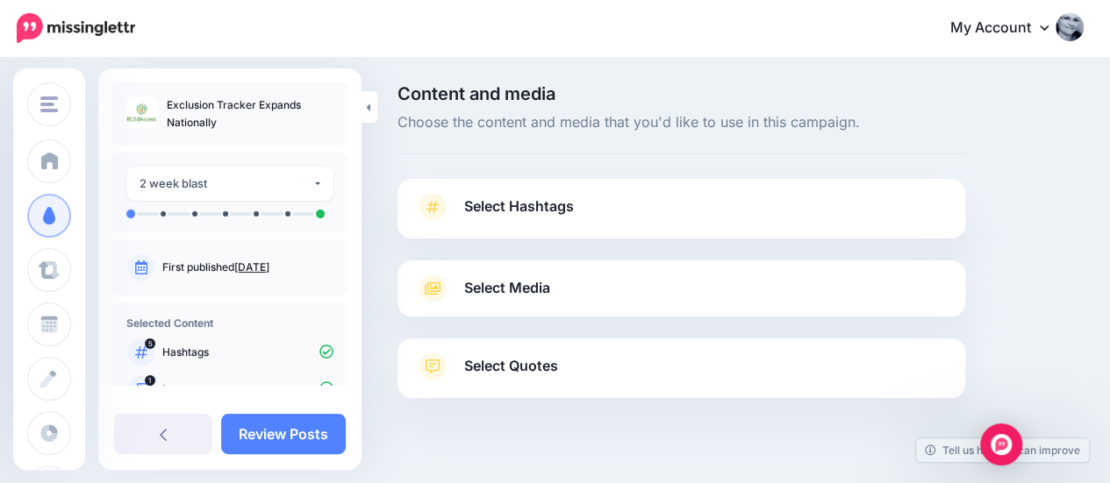
click at [625, 204] on link "Select Hashtags" at bounding box center [681, 216] width 532 height 46
